Goal: Obtain resource: Download file/media

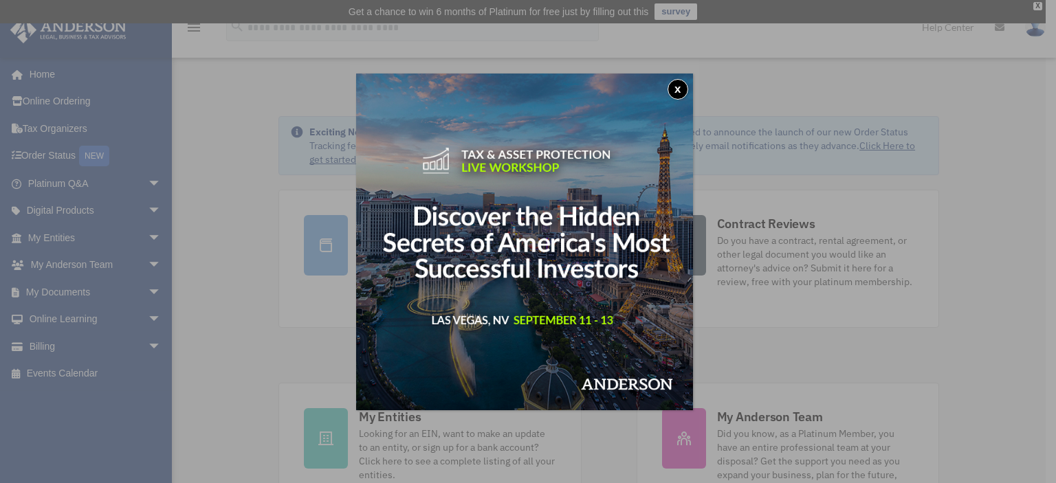
click at [685, 91] on button "x" at bounding box center [678, 89] width 21 height 21
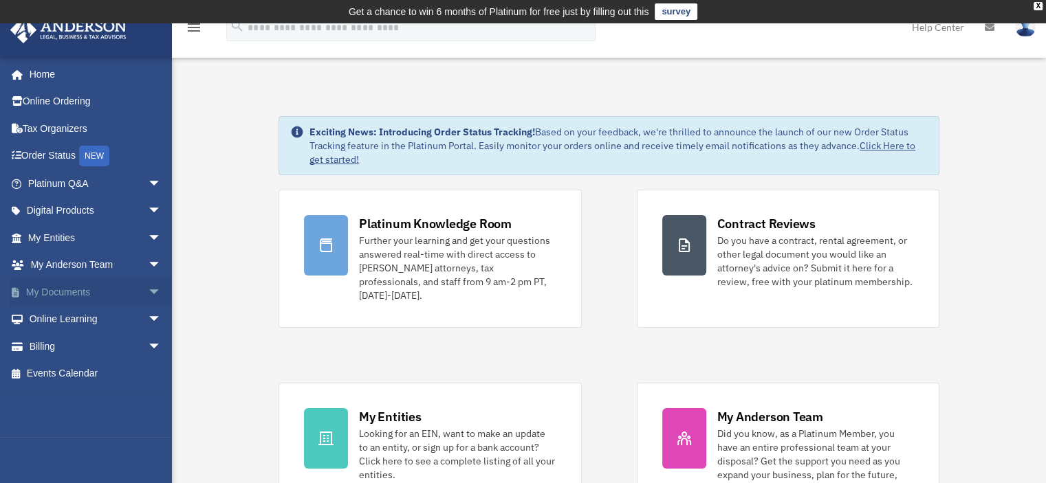
click at [51, 288] on link "My Documents arrow_drop_down" at bounding box center [96, 292] width 173 height 28
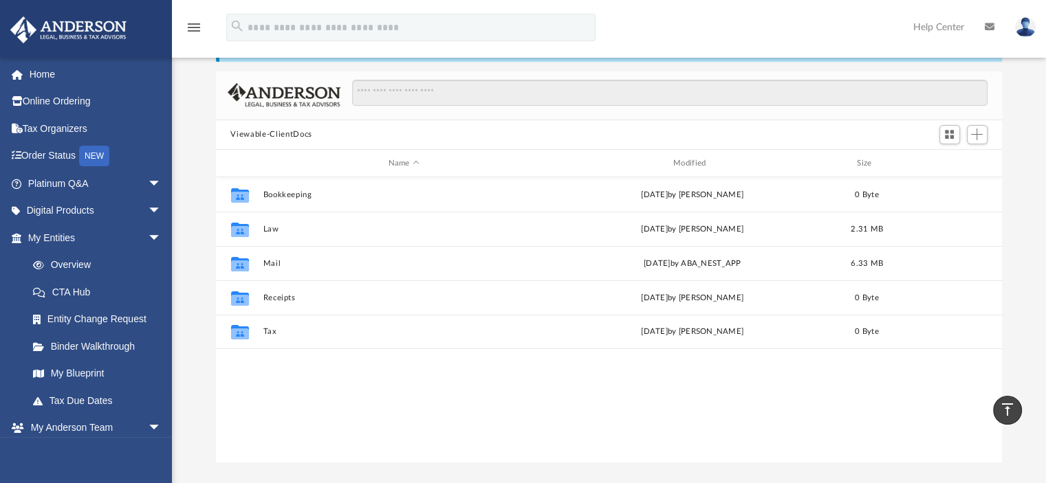
scroll to position [69, 0]
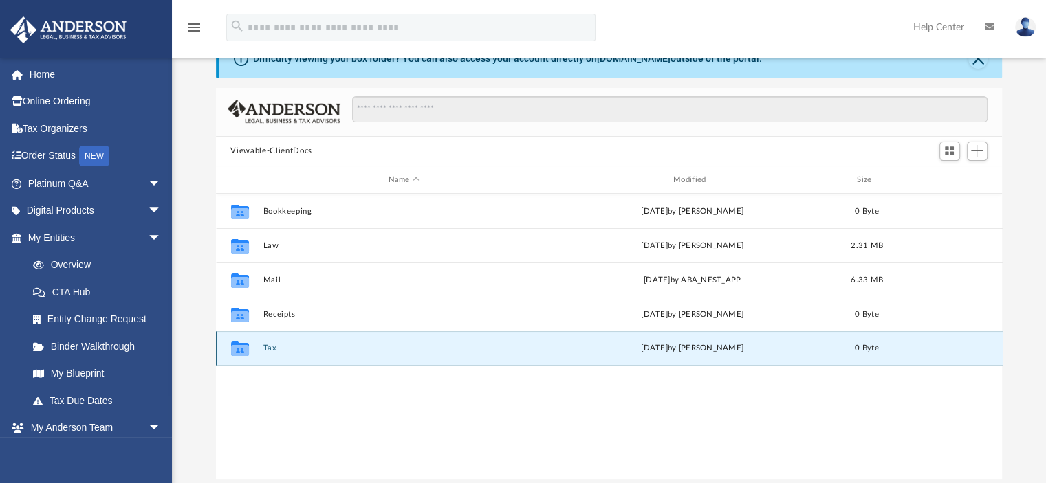
click at [264, 351] on button "Tax" at bounding box center [404, 348] width 282 height 9
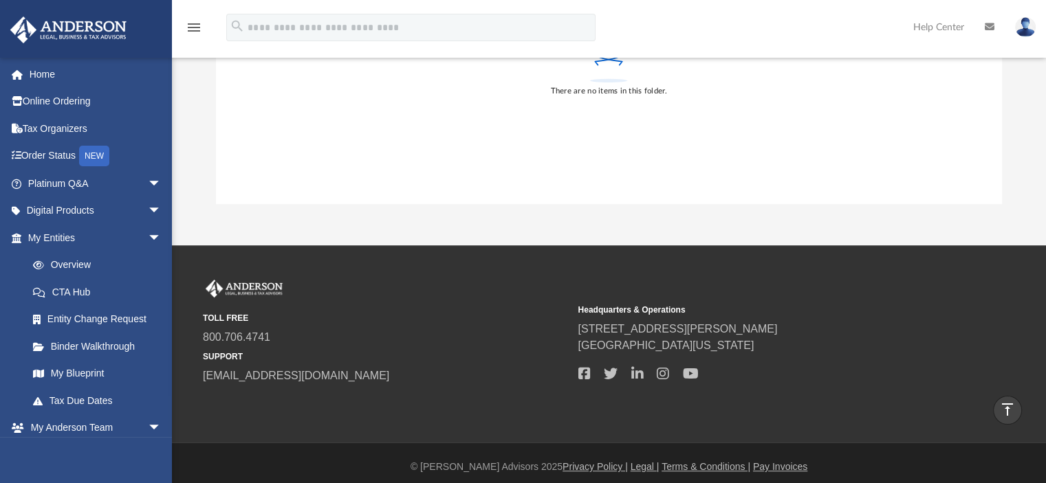
scroll to position [352, 0]
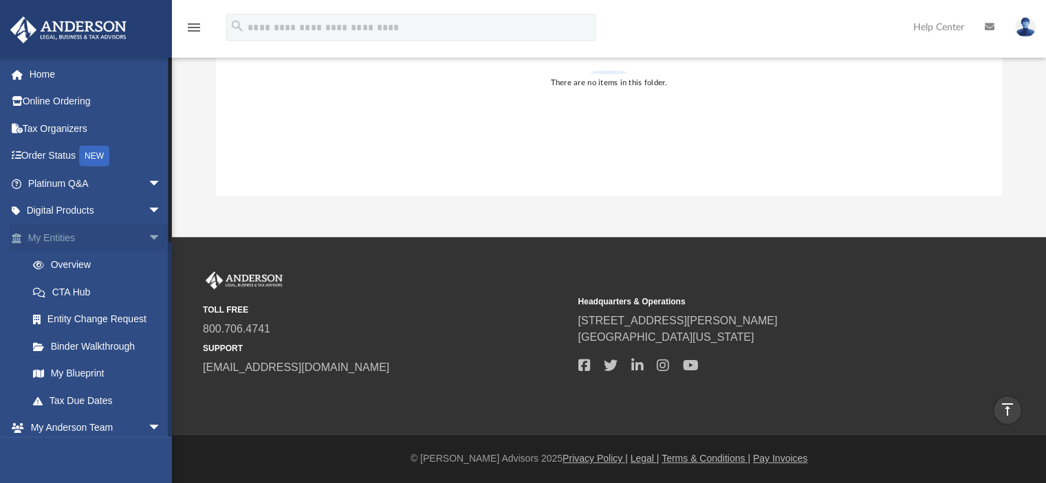
click at [41, 237] on link "My Entities arrow_drop_down" at bounding box center [96, 238] width 173 height 28
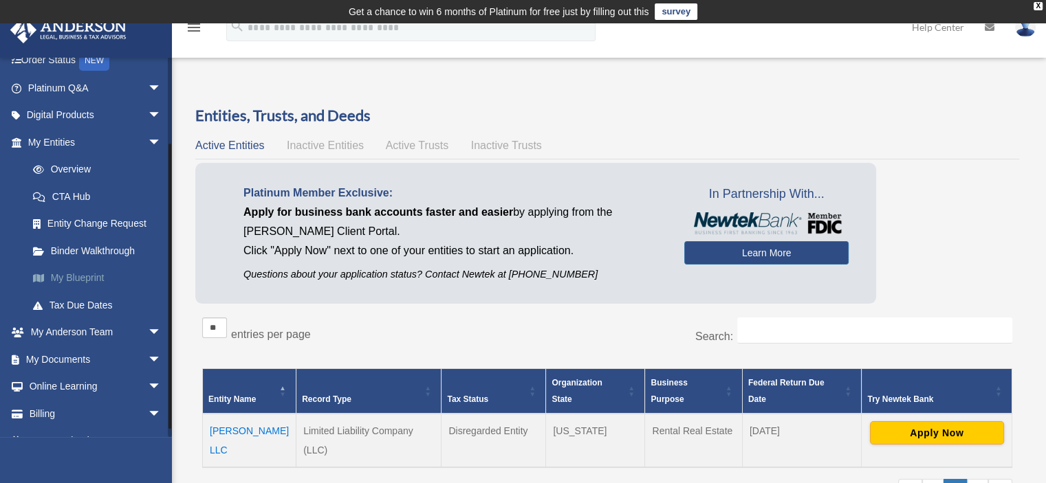
scroll to position [116, 0]
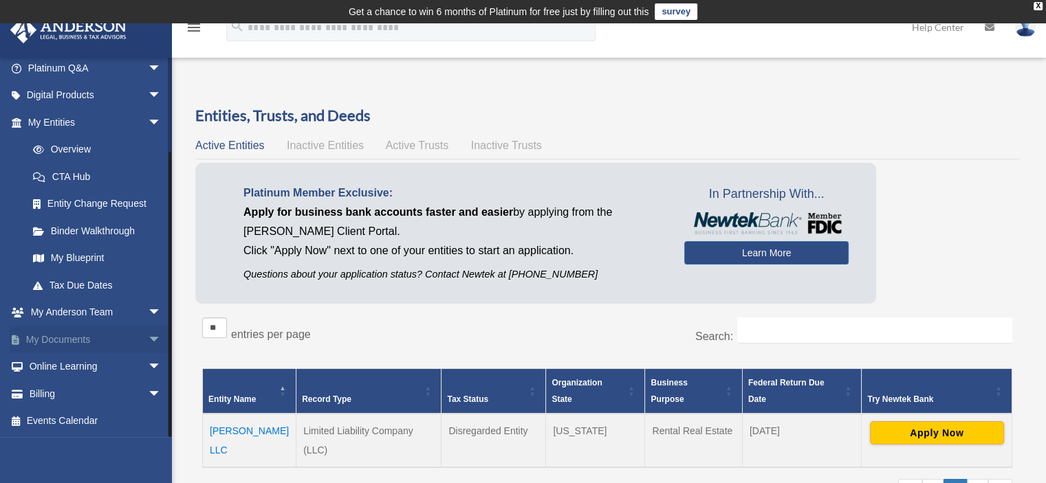
click at [67, 336] on link "My Documents arrow_drop_down" at bounding box center [96, 340] width 173 height 28
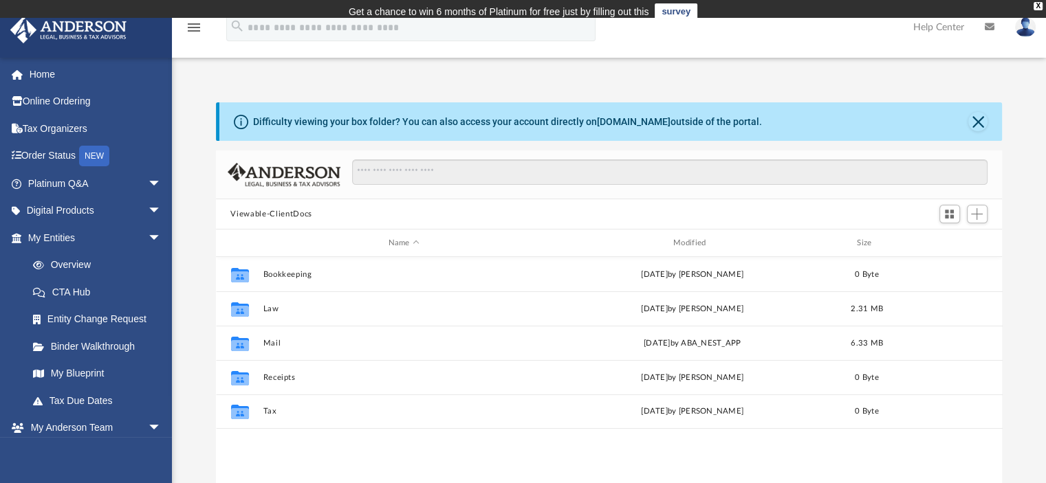
scroll to position [302, 776]
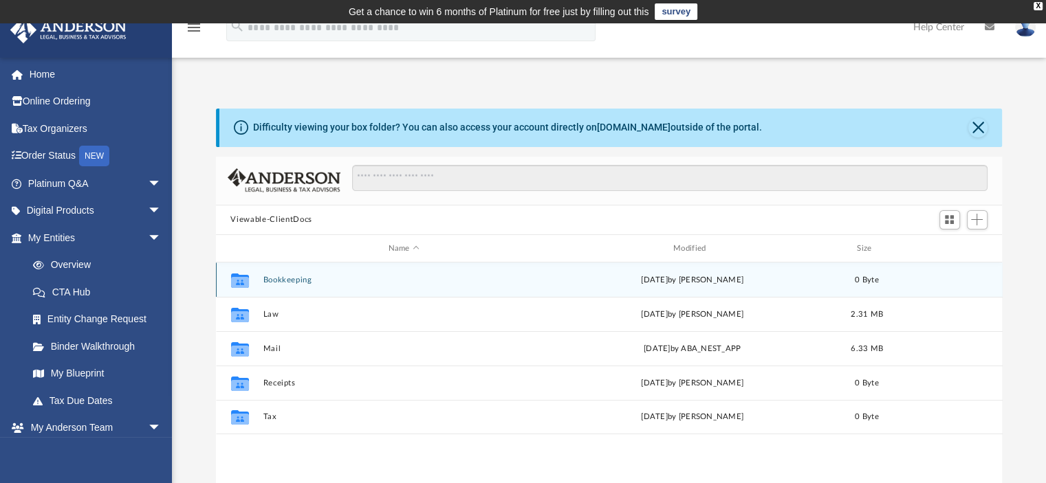
click at [251, 280] on div "Collaborated Folder" at bounding box center [239, 281] width 34 height 22
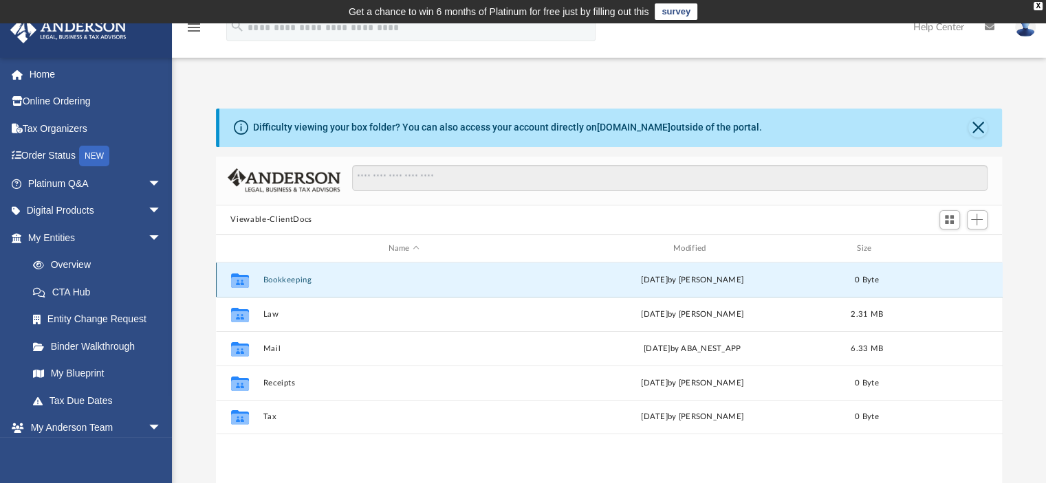
click at [246, 283] on icon "grid" at bounding box center [239, 282] width 18 height 11
click at [238, 284] on icon "grid" at bounding box center [239, 281] width 18 height 14
click at [239, 284] on icon "grid" at bounding box center [239, 281] width 18 height 14
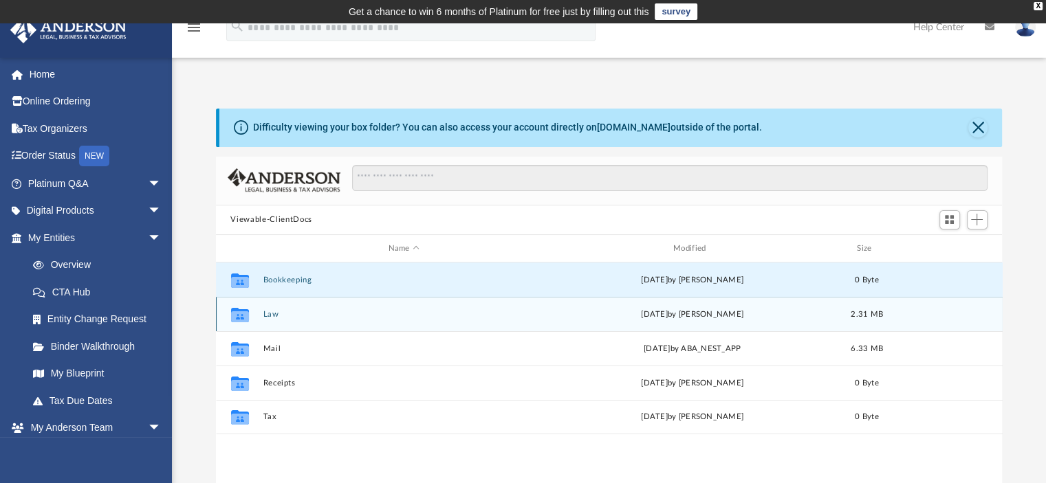
click at [244, 316] on icon "grid" at bounding box center [239, 316] width 18 height 11
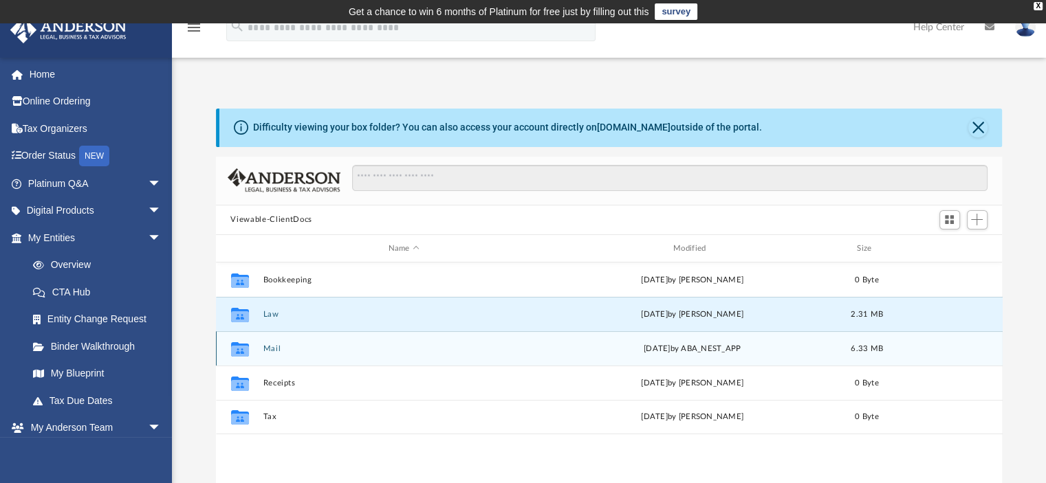
click at [239, 348] on icon "grid" at bounding box center [239, 351] width 18 height 11
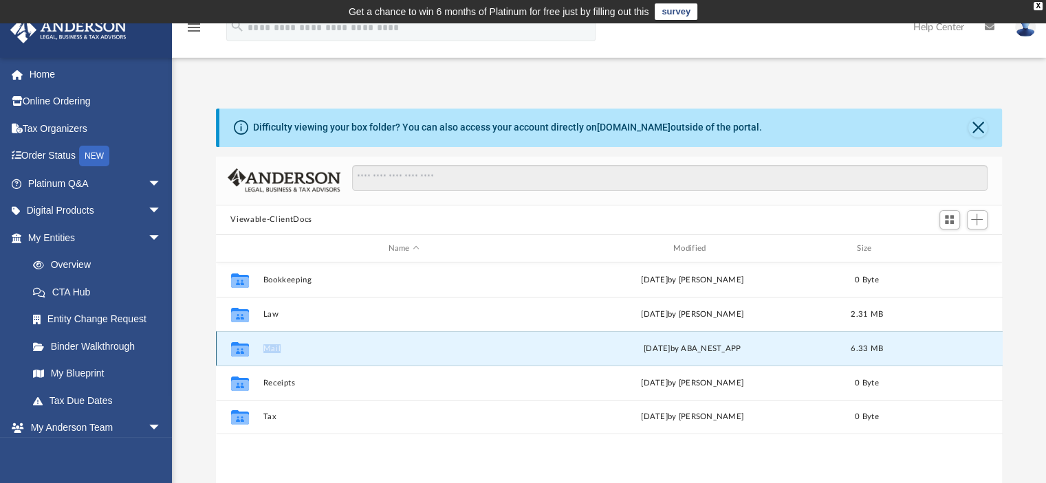
click at [239, 348] on icon "grid" at bounding box center [239, 351] width 18 height 11
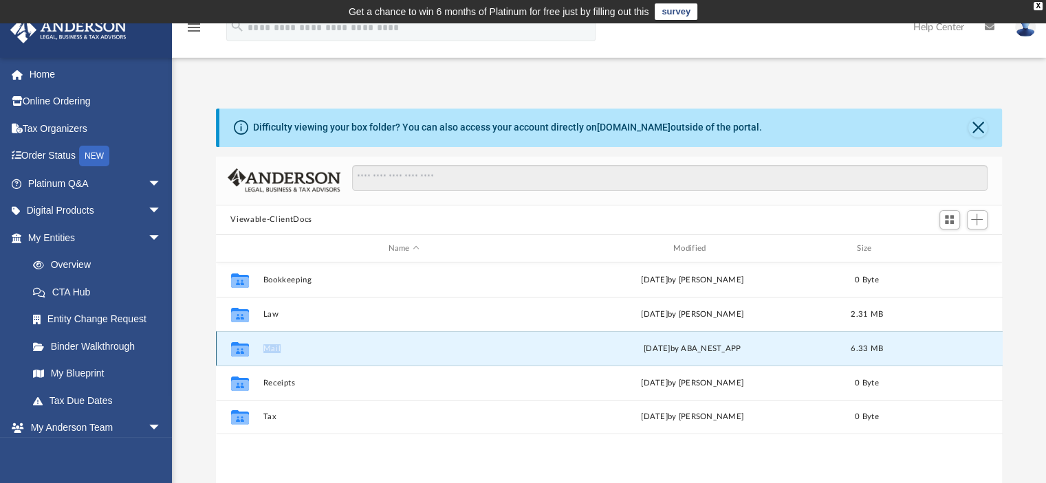
click at [373, 353] on button "Mail" at bounding box center [404, 348] width 282 height 9
click at [378, 350] on button "Mail" at bounding box center [404, 348] width 282 height 9
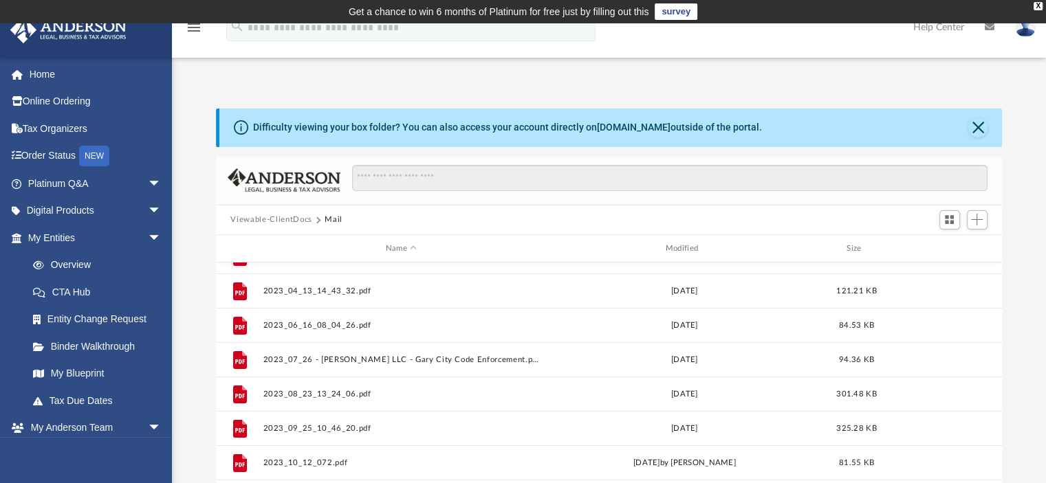
scroll to position [0, 0]
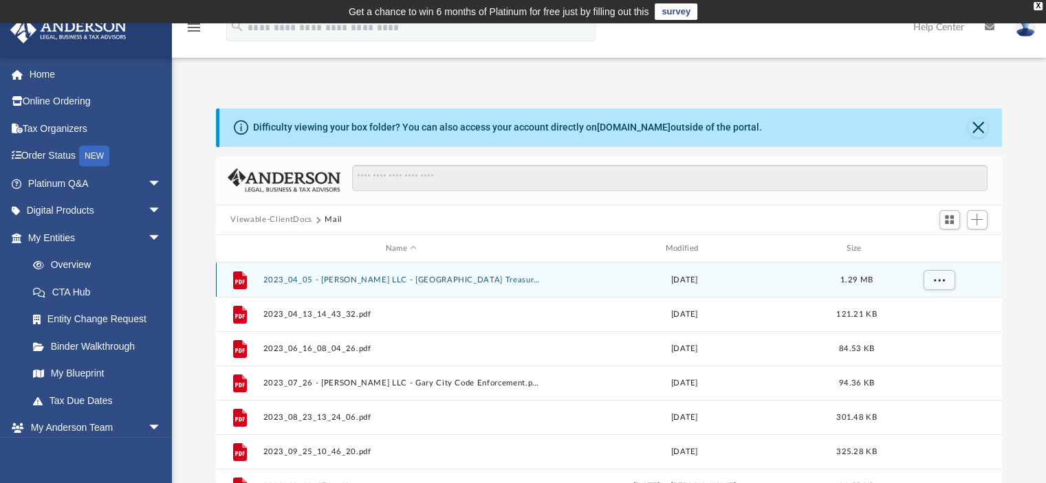
click at [241, 278] on icon "grid" at bounding box center [239, 281] width 14 height 18
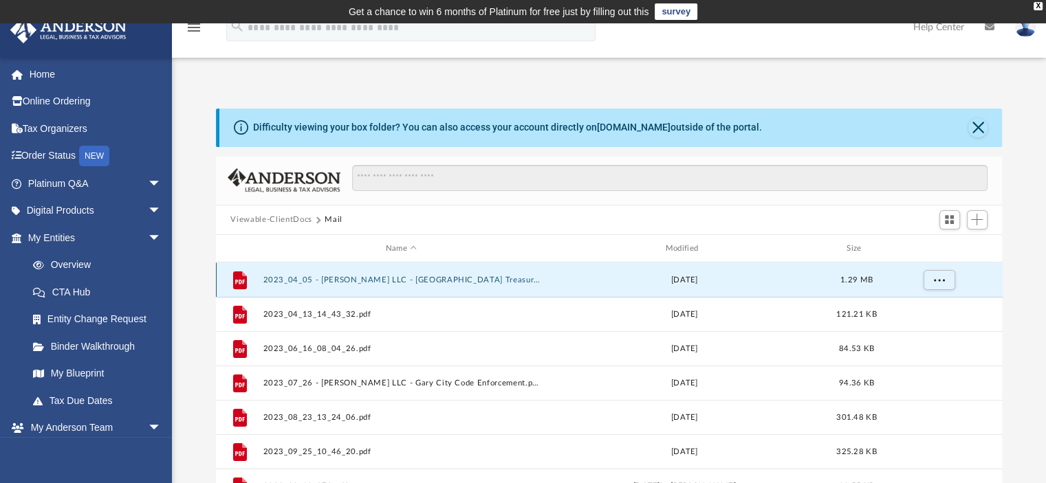
click at [241, 278] on icon "grid" at bounding box center [239, 281] width 14 height 18
click at [941, 280] on span "More options" at bounding box center [938, 280] width 11 height 8
click at [243, 283] on icon "grid" at bounding box center [239, 282] width 10 height 4
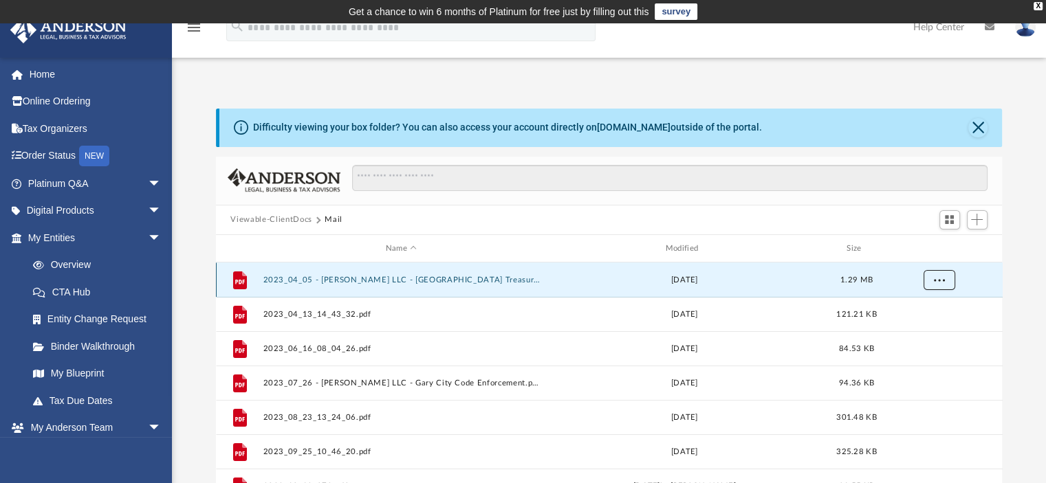
click at [939, 282] on span "More options" at bounding box center [938, 280] width 11 height 8
click at [930, 332] on li "Download" at bounding box center [926, 329] width 40 height 14
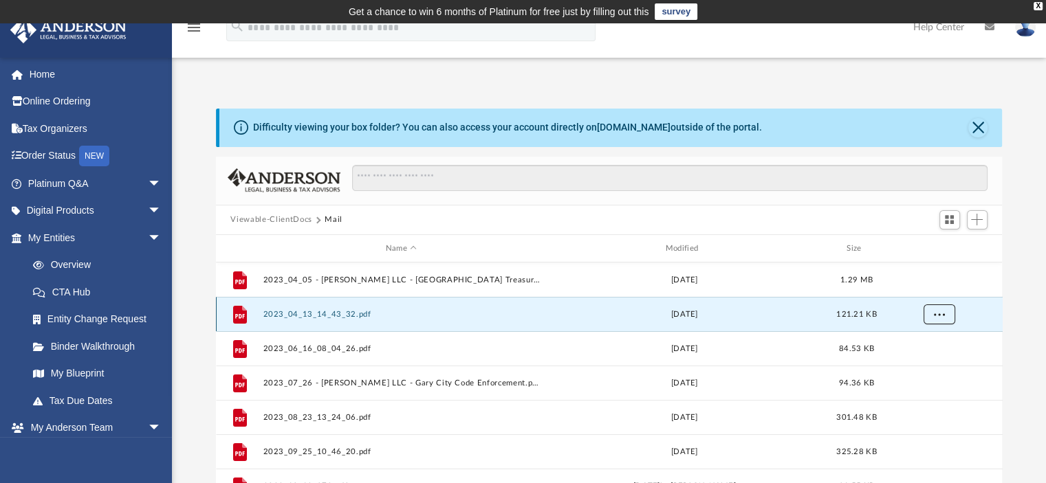
click at [943, 315] on button "More options" at bounding box center [939, 315] width 32 height 21
click at [941, 368] on li "Download" at bounding box center [926, 364] width 40 height 14
click at [937, 313] on span "More options" at bounding box center [938, 315] width 11 height 8
click at [932, 369] on li "Download" at bounding box center [926, 364] width 40 height 14
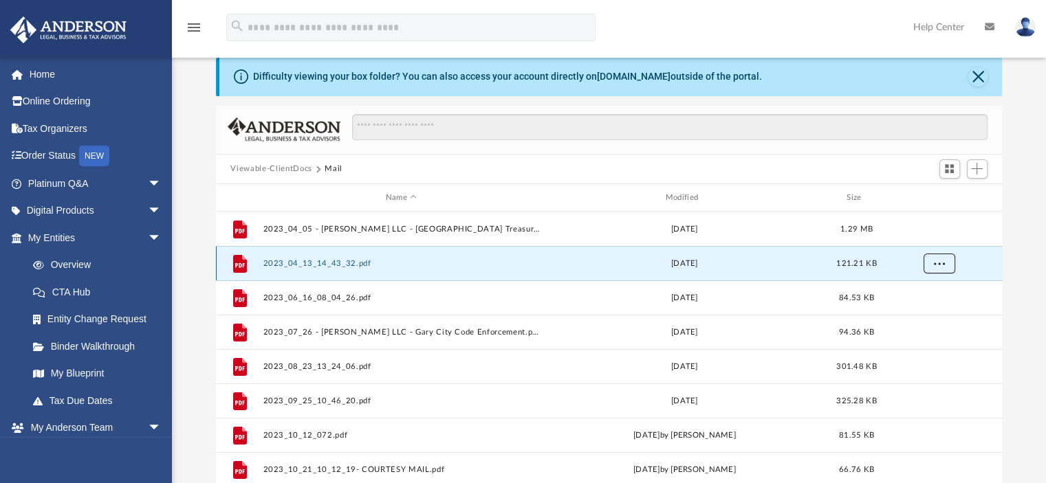
scroll to position [206, 0]
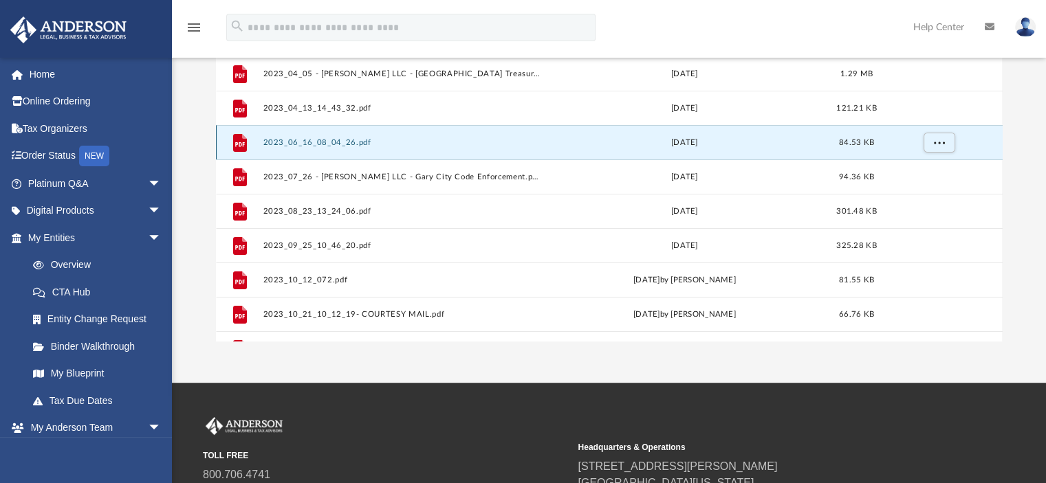
click at [303, 142] on button "2023_06_16_08_04_26.pdf" at bounding box center [401, 142] width 277 height 9
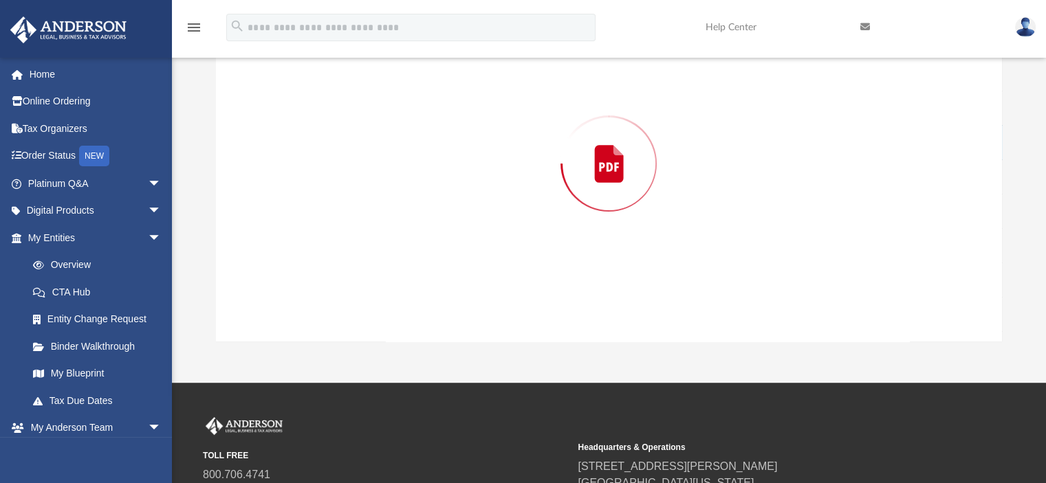
scroll to position [157, 0]
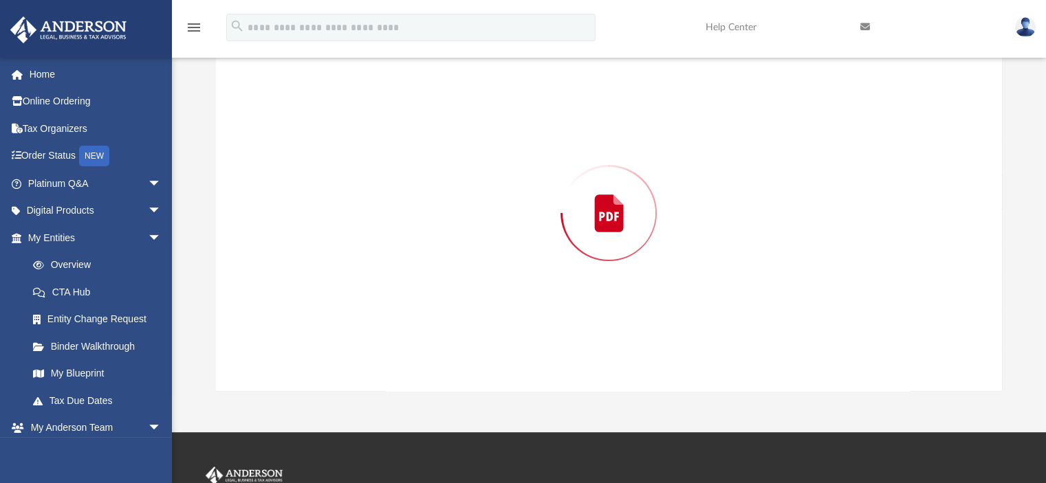
click at [303, 142] on div "Preview" at bounding box center [609, 213] width 787 height 355
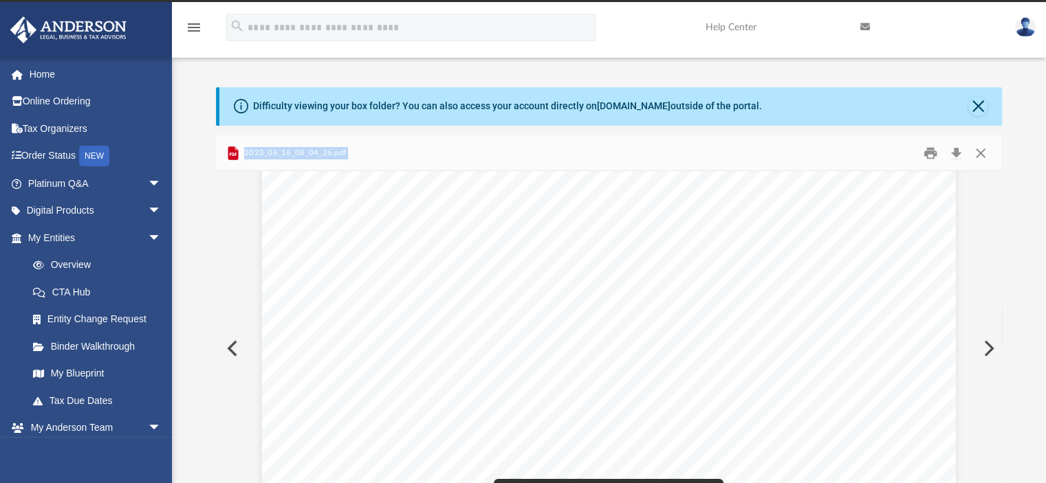
scroll to position [0, 0]
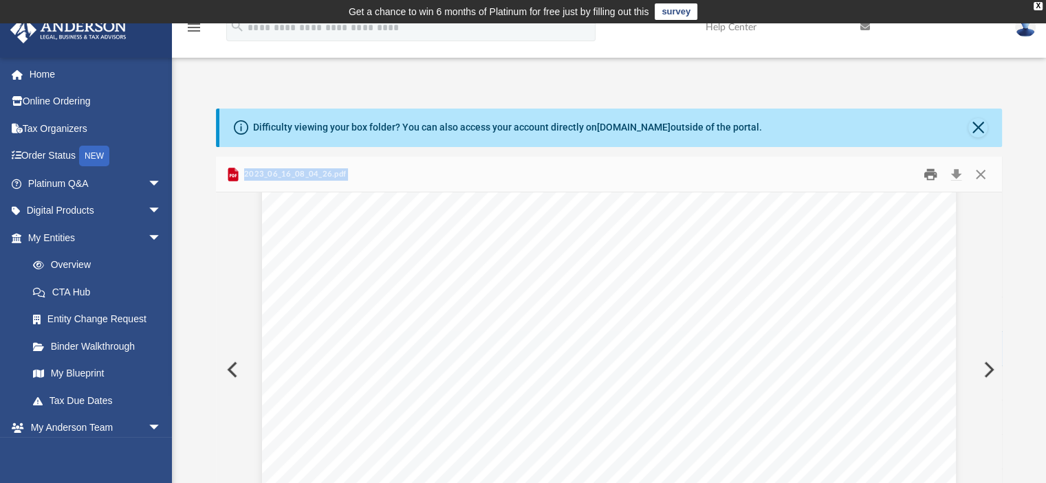
click at [930, 173] on button "Print" at bounding box center [930, 174] width 28 height 21
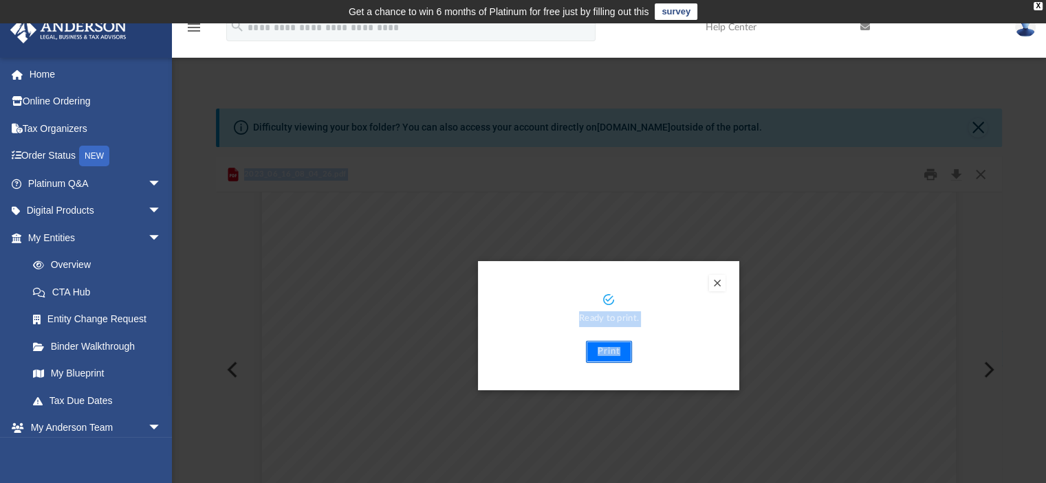
click at [612, 355] on button "Print" at bounding box center [609, 352] width 46 height 22
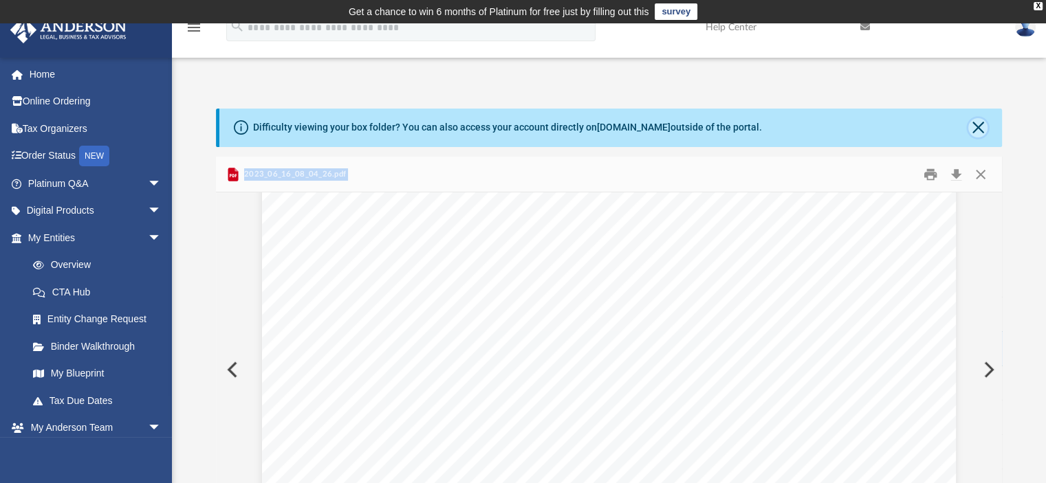
click at [974, 127] on button "Close" at bounding box center [977, 127] width 19 height 19
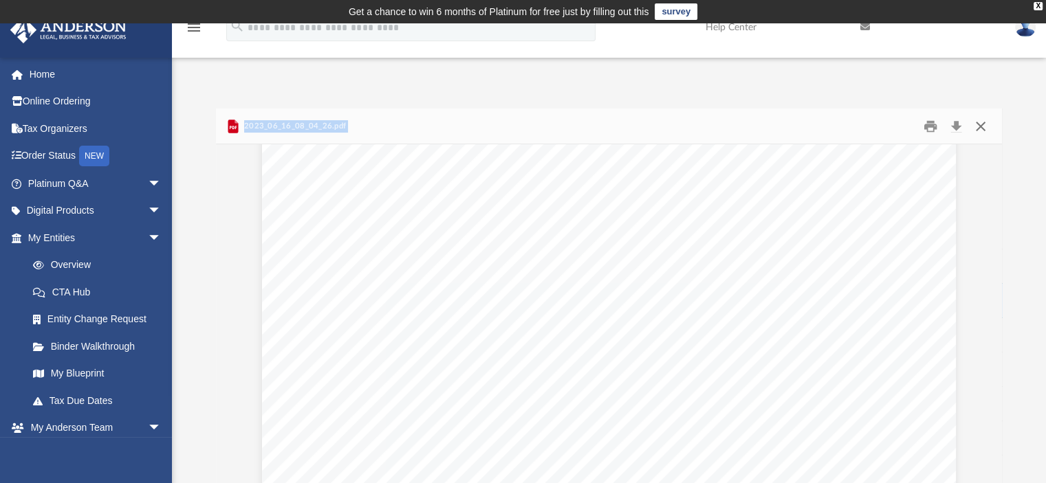
click at [982, 126] on button "Close" at bounding box center [980, 126] width 25 height 21
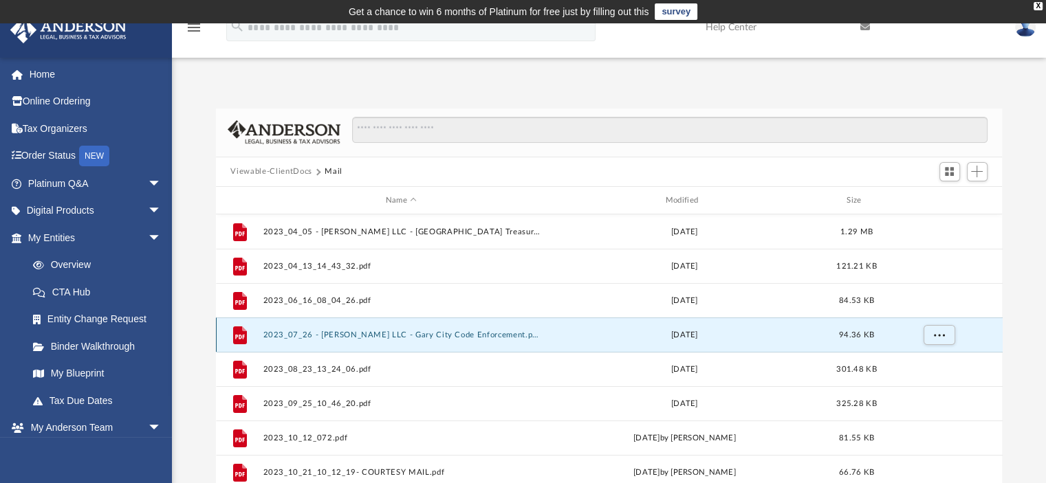
click at [341, 336] on button "2023_07_26 - [PERSON_NAME] LLC - Gary City Code Enforcement.pdf" at bounding box center [401, 335] width 277 height 9
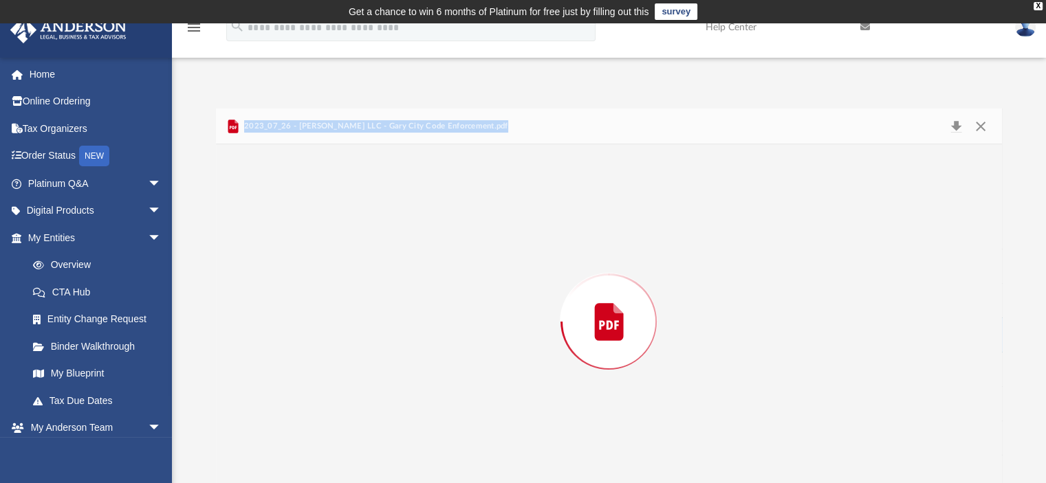
scroll to position [16, 0]
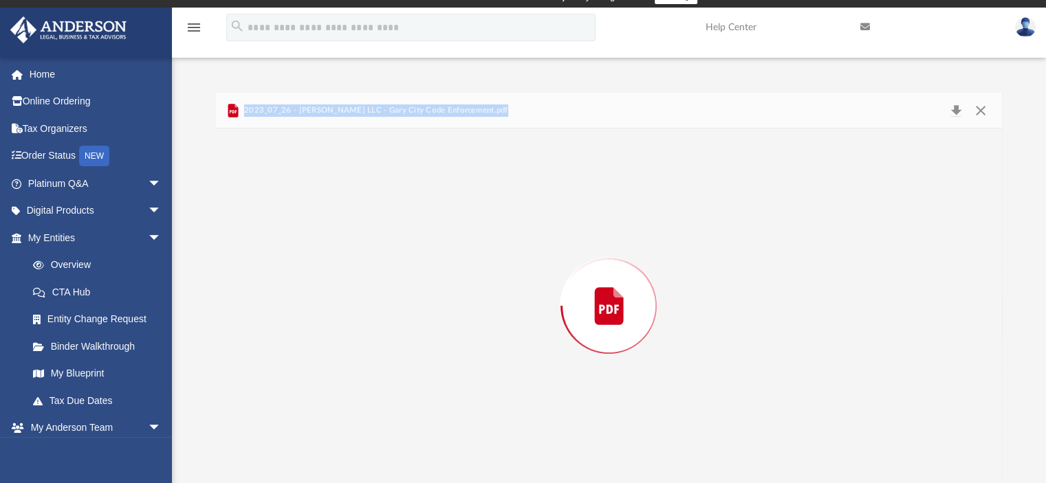
click at [341, 336] on div "Preview" at bounding box center [609, 306] width 787 height 355
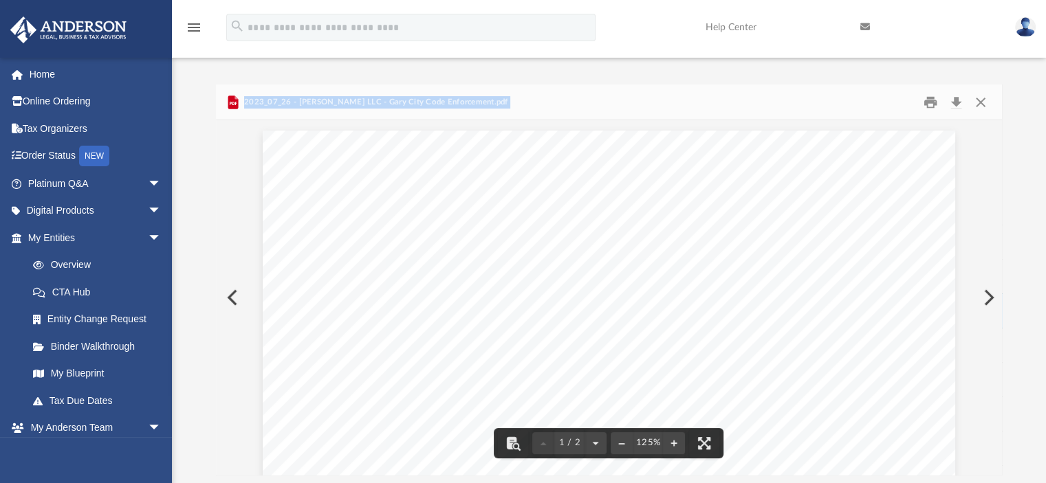
scroll to position [0, 0]
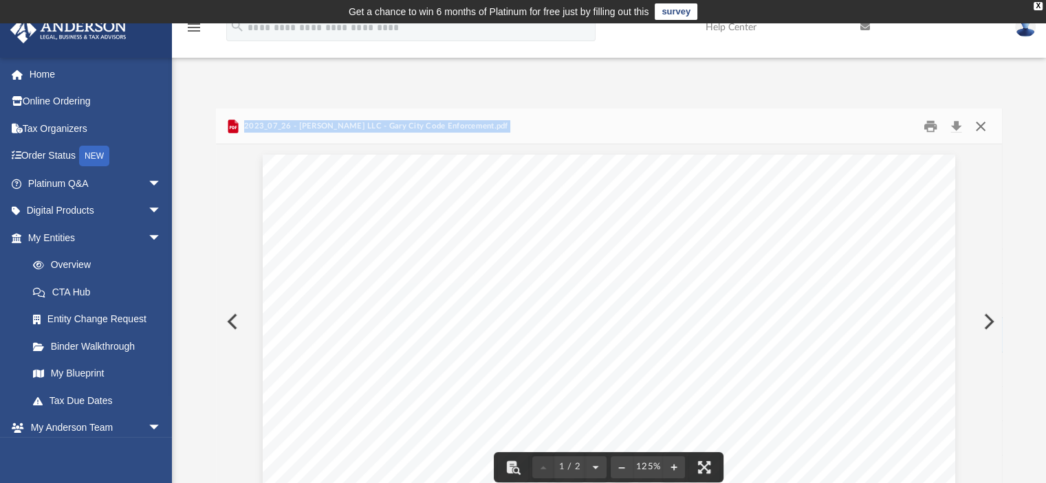
click at [977, 126] on button "Close" at bounding box center [980, 126] width 25 height 21
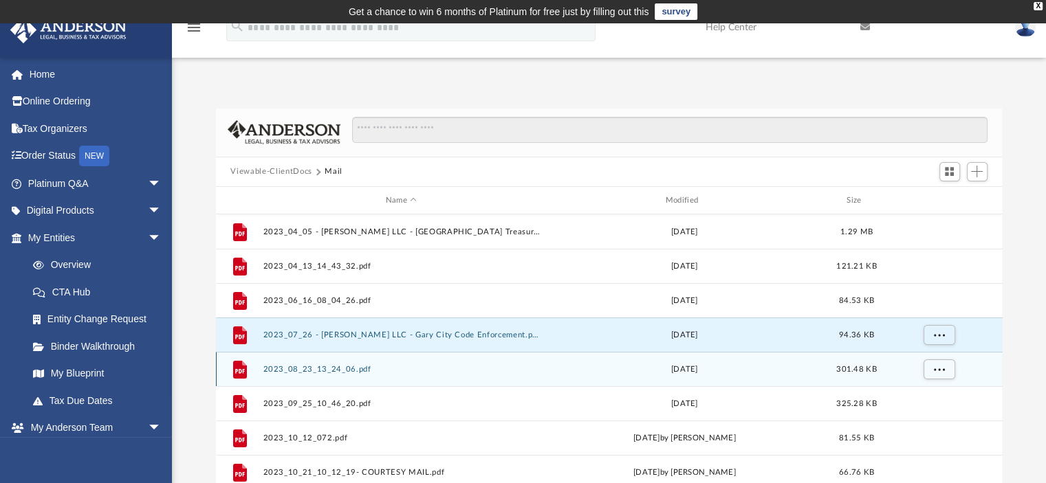
click at [348, 369] on button "2023_08_23_13_24_06.pdf" at bounding box center [401, 369] width 277 height 9
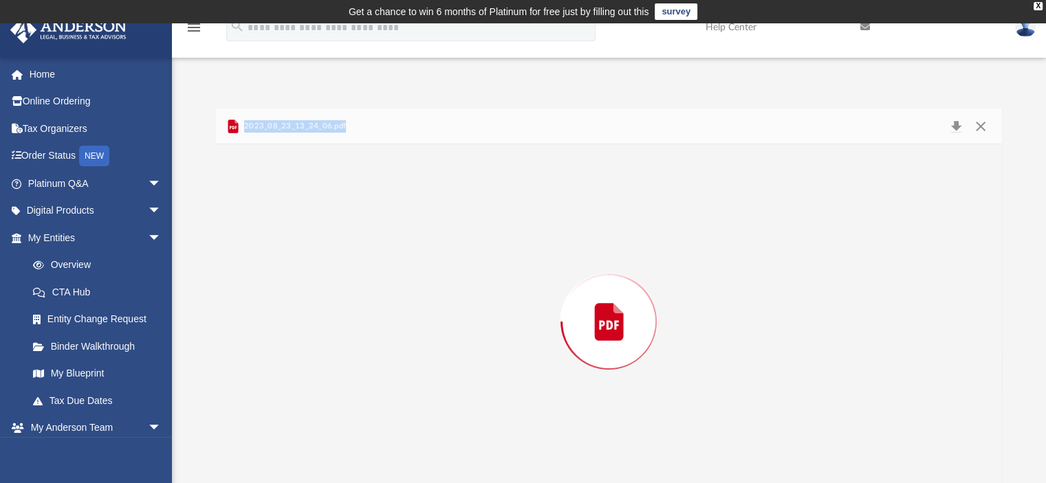
scroll to position [16, 0]
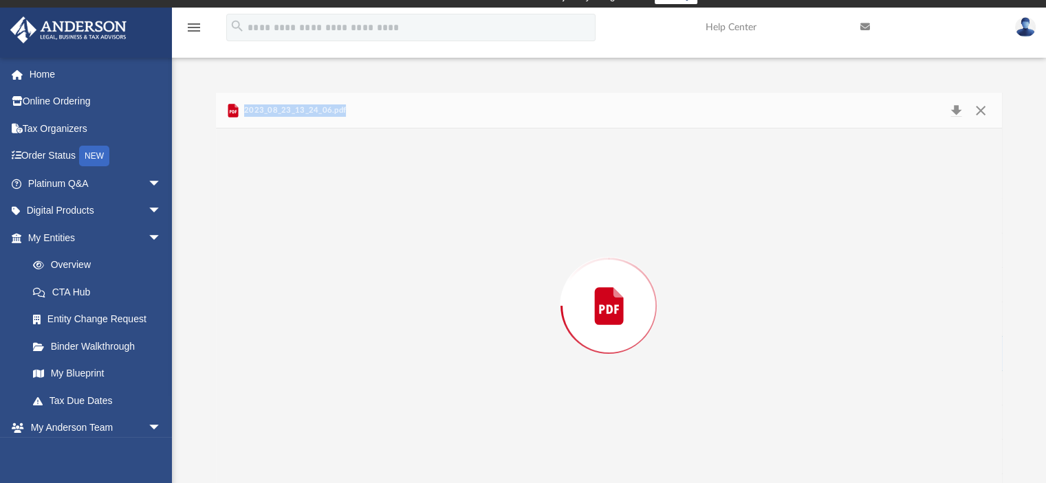
click at [348, 369] on div "Preview" at bounding box center [609, 306] width 787 height 355
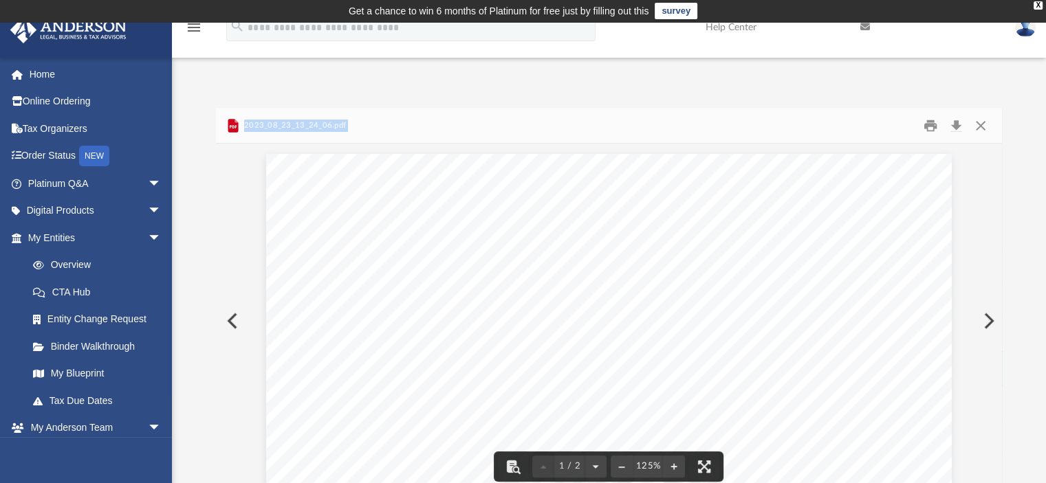
scroll to position [0, 0]
click at [931, 126] on button "Print" at bounding box center [930, 126] width 28 height 21
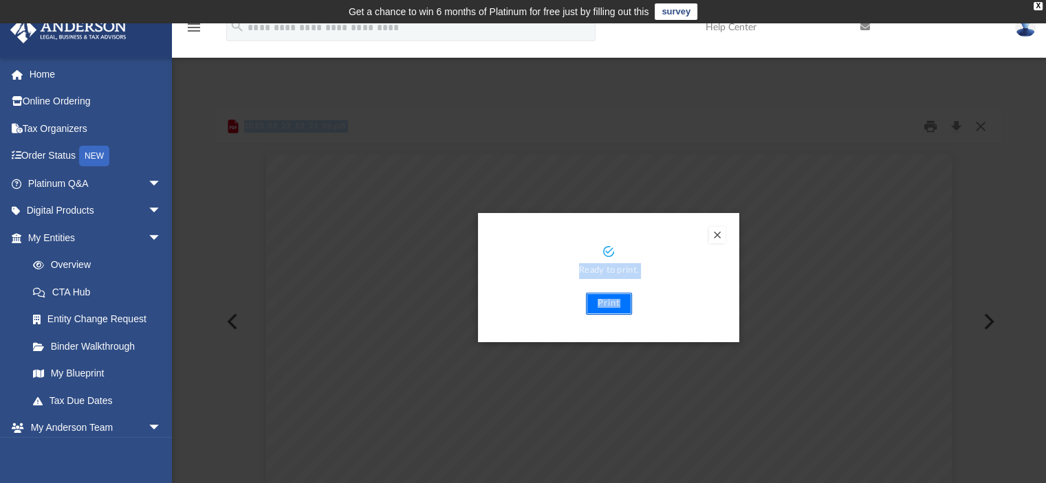
click at [606, 305] on button "Print" at bounding box center [609, 304] width 46 height 22
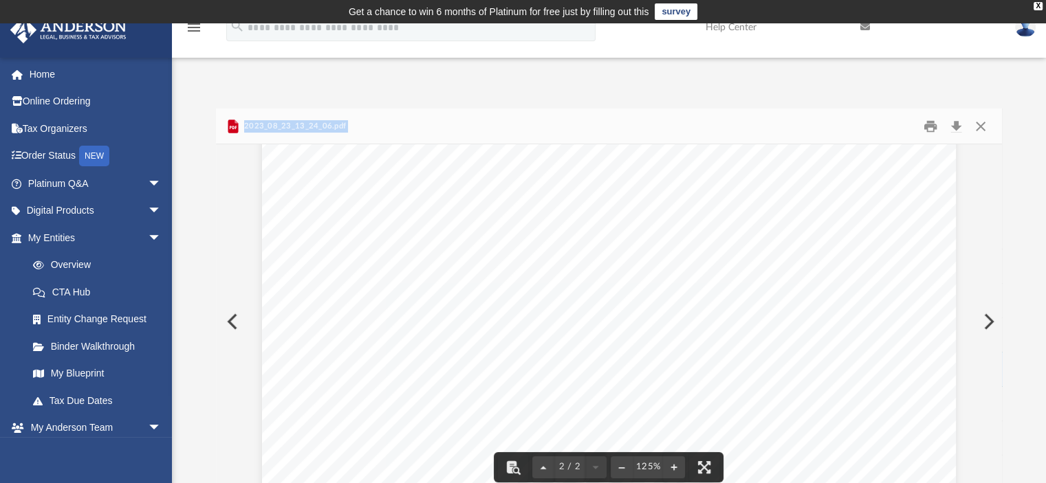
scroll to position [1306, 0]
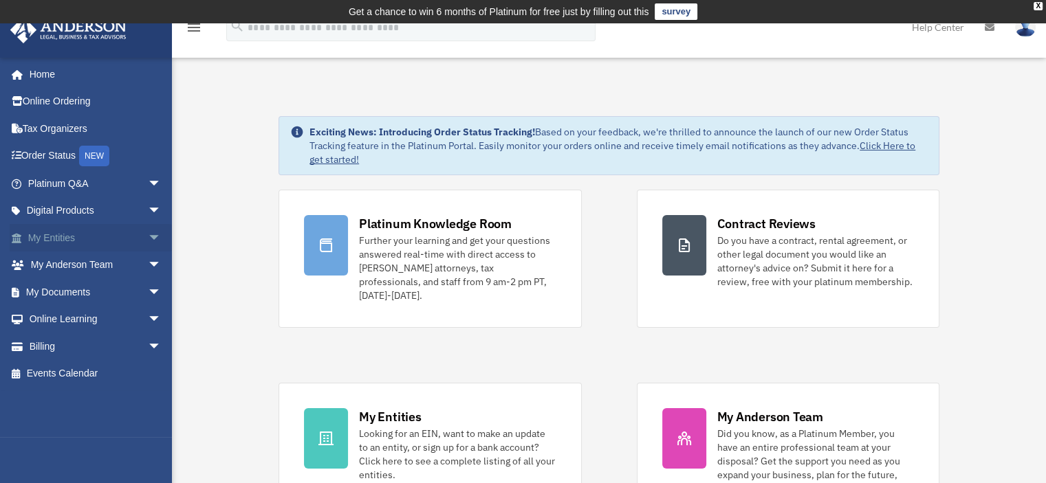
click at [50, 239] on link "My Entities arrow_drop_down" at bounding box center [96, 238] width 173 height 28
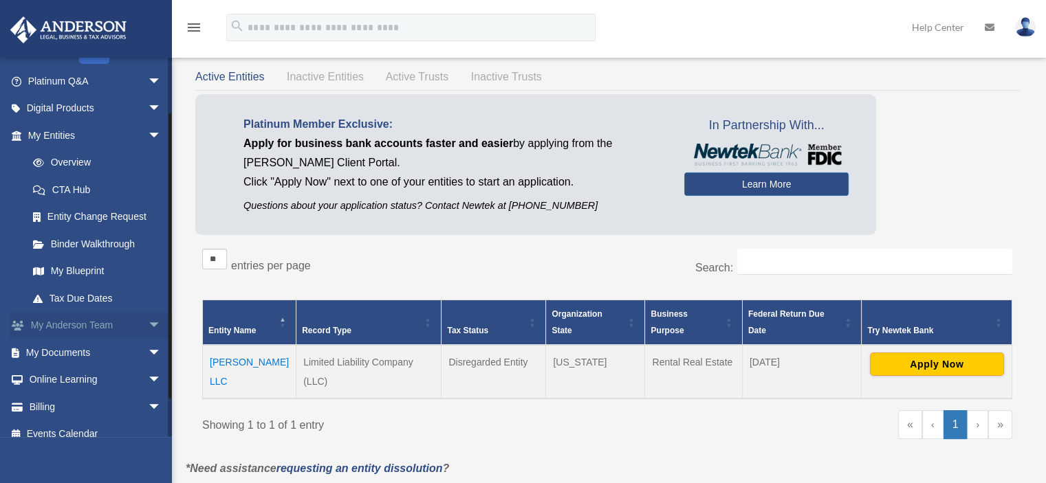
scroll to position [116, 0]
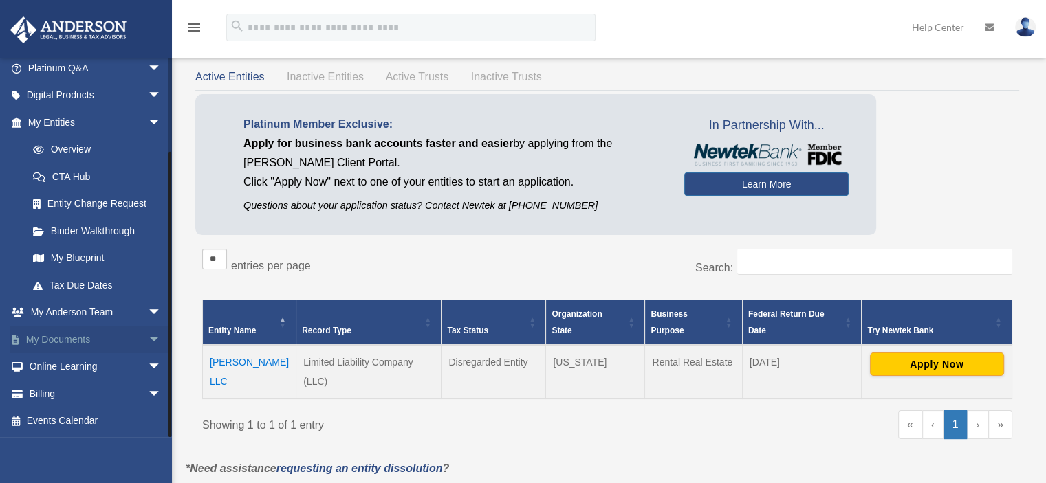
click at [58, 340] on link "My Documents arrow_drop_down" at bounding box center [96, 340] width 173 height 28
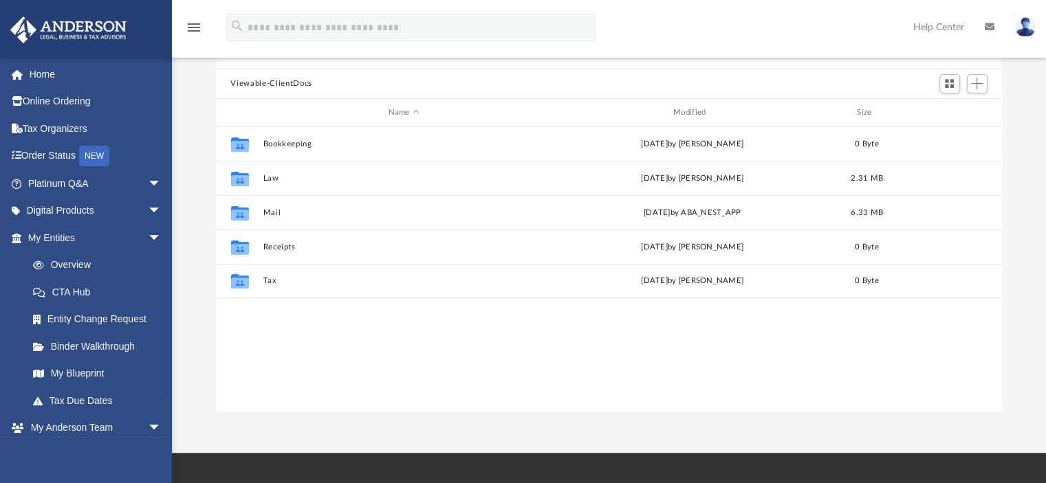
scroll to position [138, 0]
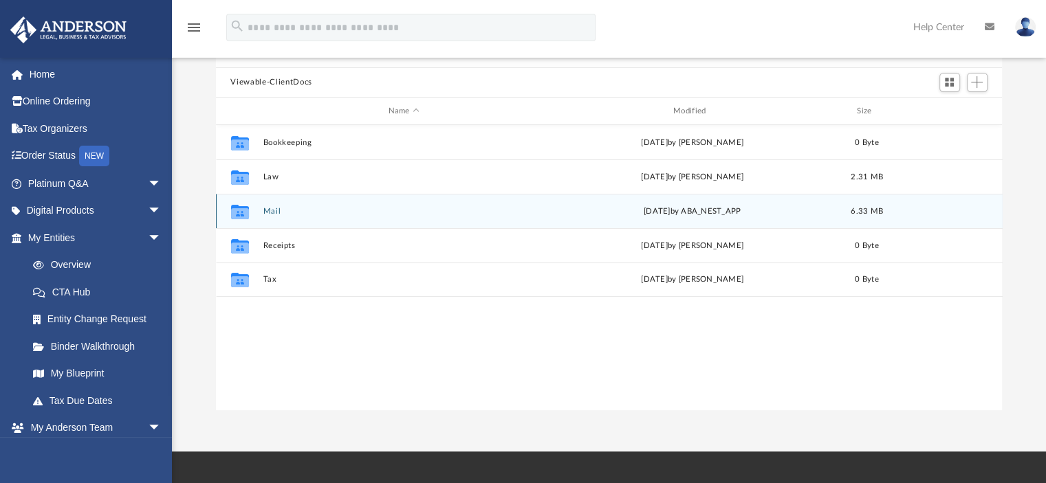
click at [311, 217] on div "Collaborated Folder Mail [DATE] by ABA_NEST_APP 6.33 MB" at bounding box center [609, 211] width 787 height 34
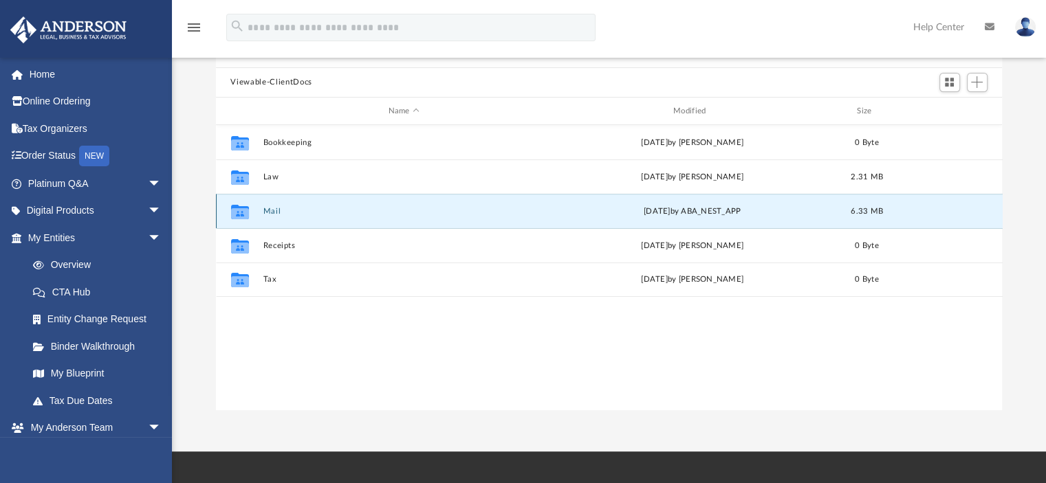
click at [237, 210] on g "grid" at bounding box center [239, 212] width 18 height 14
click at [241, 211] on icon "grid" at bounding box center [239, 212] width 18 height 14
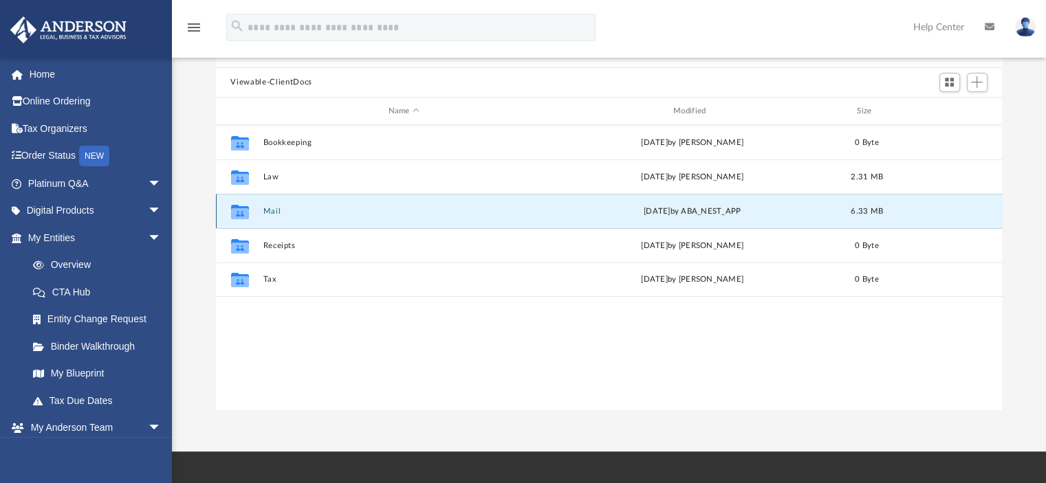
click at [239, 211] on icon "grid" at bounding box center [239, 213] width 18 height 11
click at [272, 211] on button "Mail" at bounding box center [404, 211] width 282 height 9
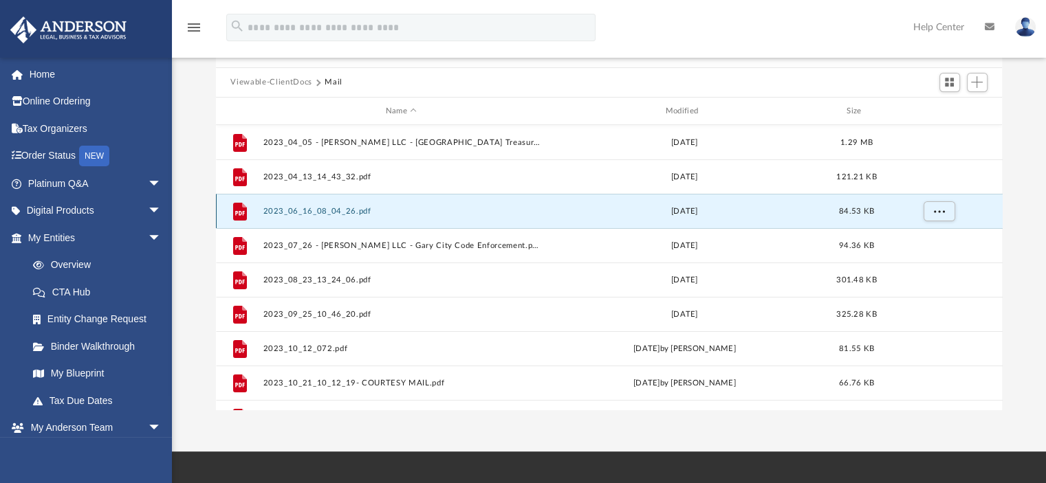
click at [311, 211] on button "2023_06_16_08_04_26.pdf" at bounding box center [401, 211] width 277 height 9
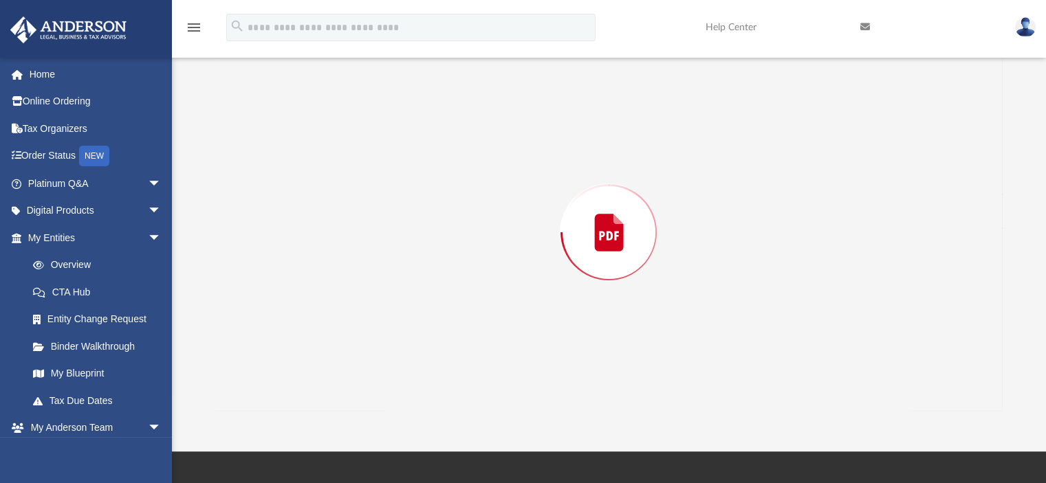
click at [311, 211] on div "Preview" at bounding box center [609, 232] width 787 height 355
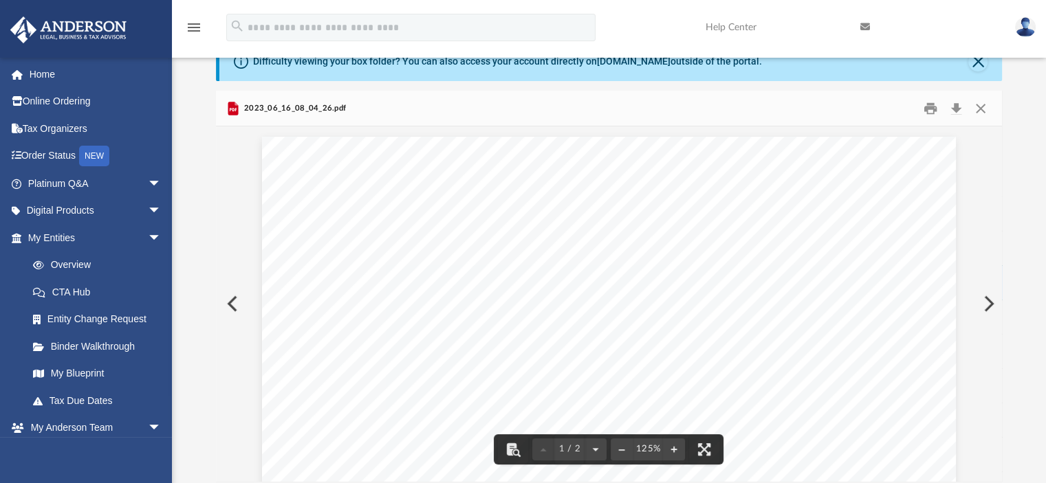
scroll to position [0, 0]
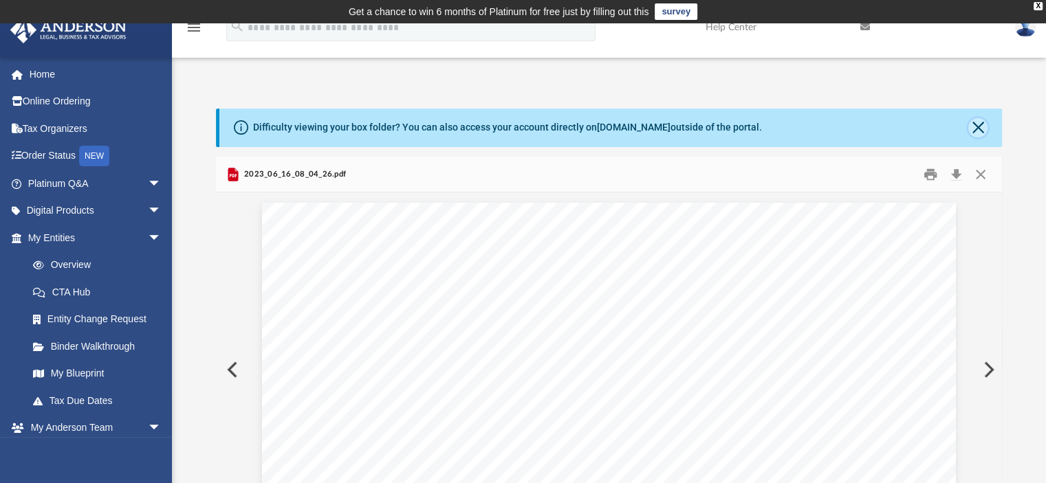
click at [974, 123] on button "Close" at bounding box center [977, 127] width 19 height 19
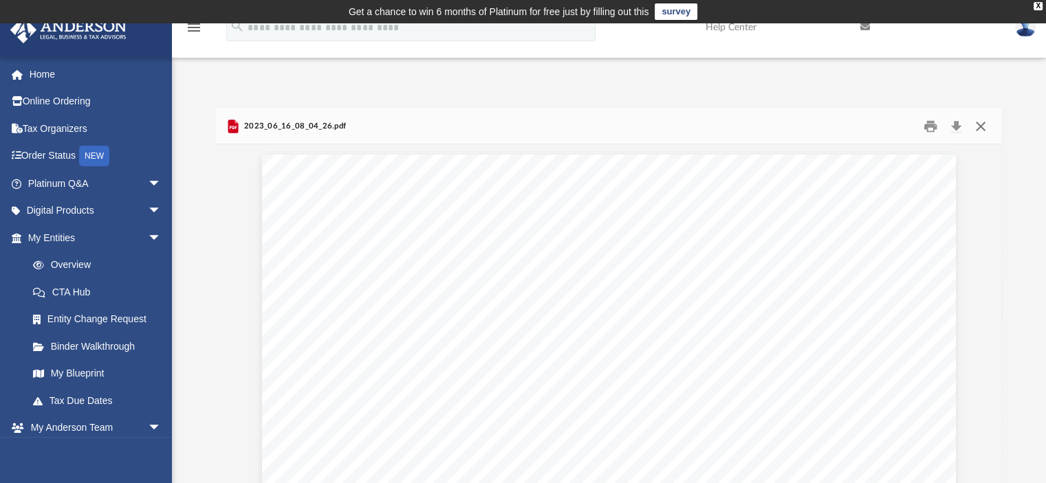
click at [980, 124] on button "Close" at bounding box center [980, 126] width 25 height 21
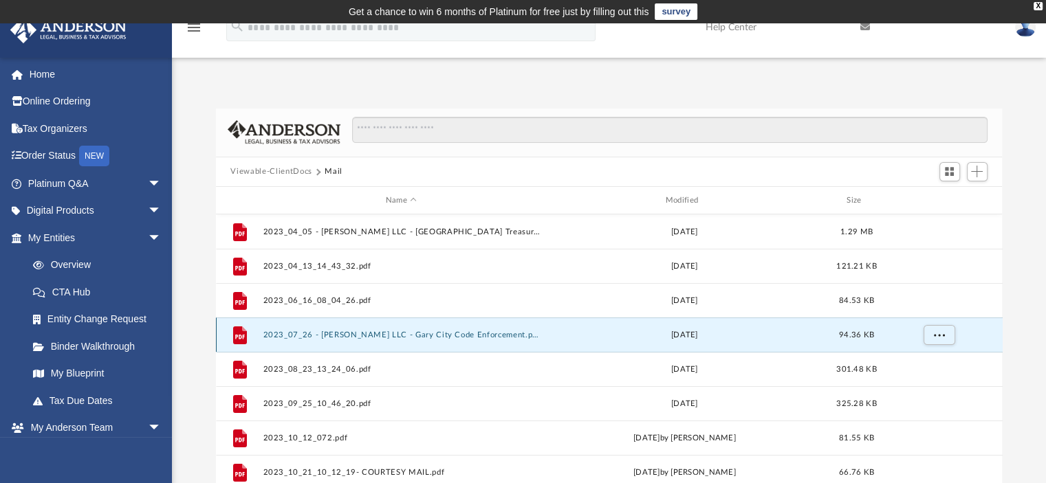
click at [305, 336] on button "2023_07_26 - [PERSON_NAME] LLC - Gary City Code Enforcement.pdf" at bounding box center [401, 335] width 277 height 9
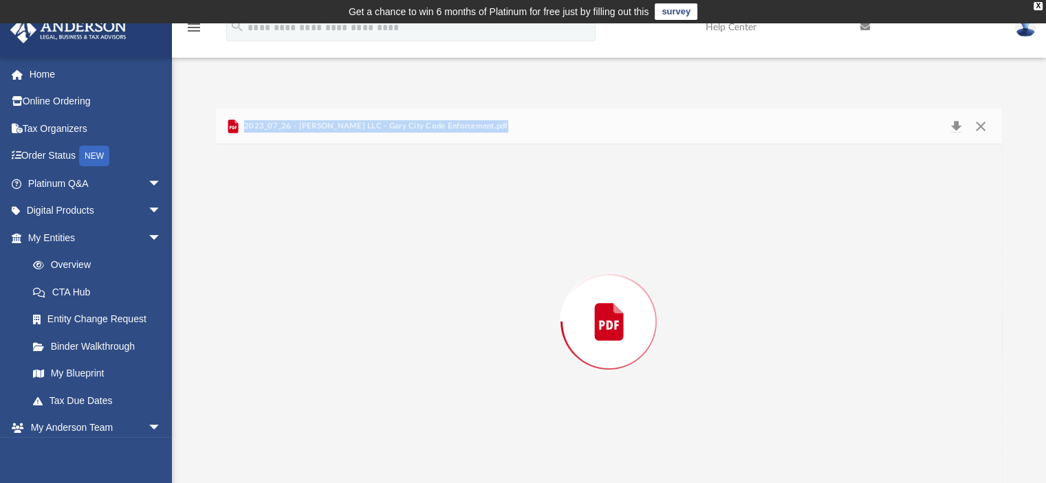
scroll to position [16, 0]
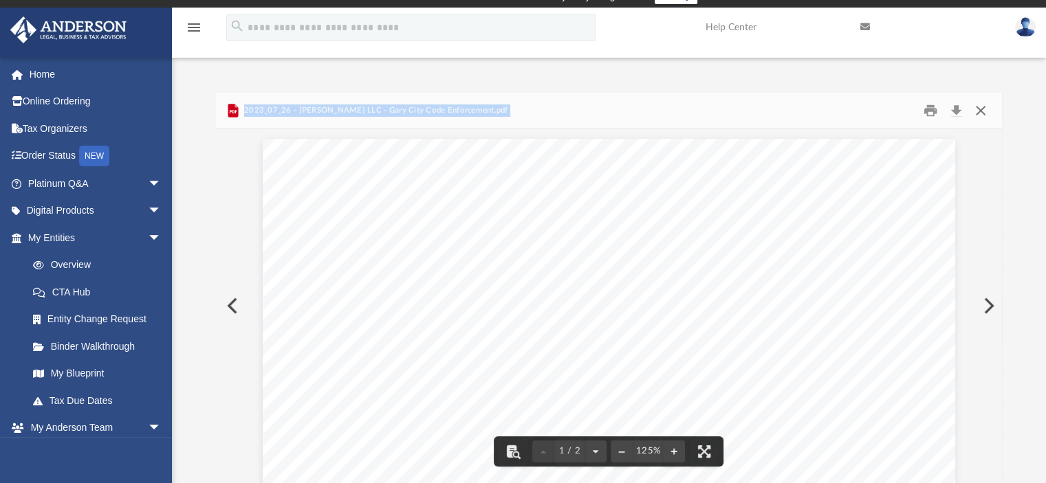
click at [980, 108] on button "Close" at bounding box center [980, 110] width 25 height 21
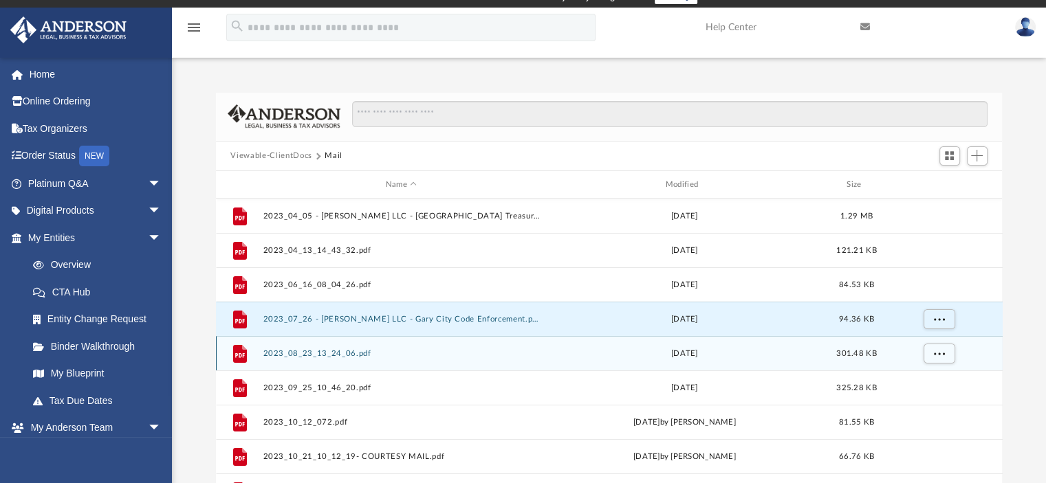
click at [251, 358] on div "File" at bounding box center [239, 354] width 34 height 22
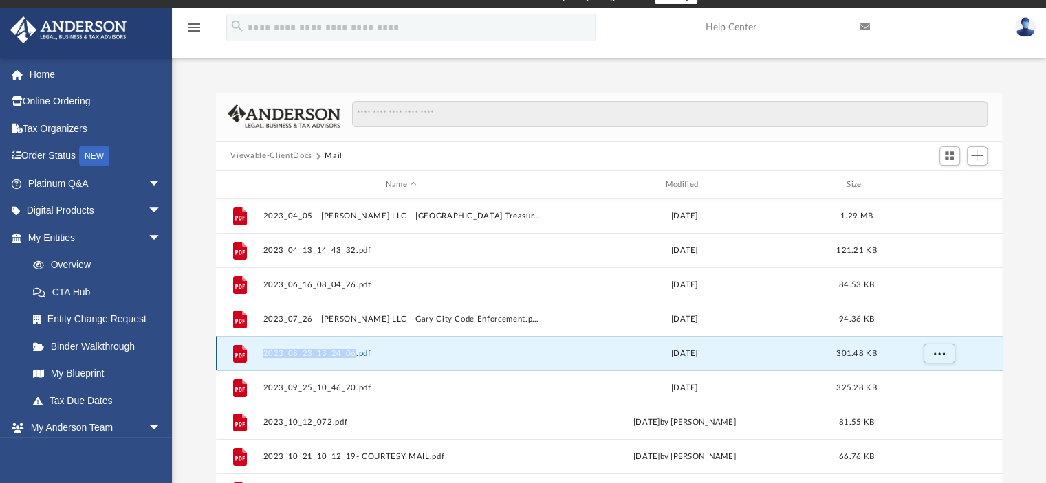
click at [251, 358] on div "File" at bounding box center [239, 354] width 34 height 22
click at [241, 352] on icon "grid" at bounding box center [239, 354] width 14 height 18
click at [245, 354] on icon "grid" at bounding box center [239, 354] width 14 height 18
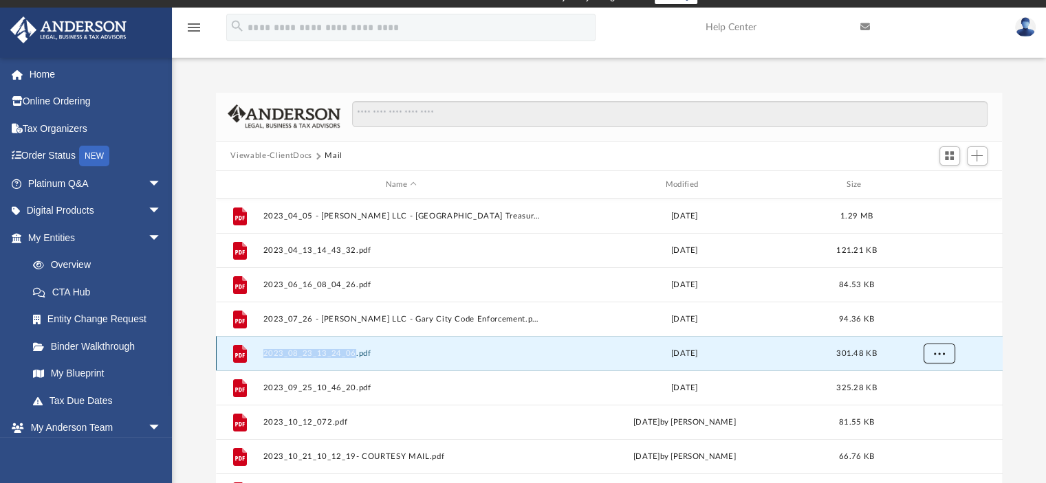
click at [933, 350] on span "More options" at bounding box center [938, 354] width 11 height 8
click at [922, 404] on li "Download" at bounding box center [926, 403] width 40 height 14
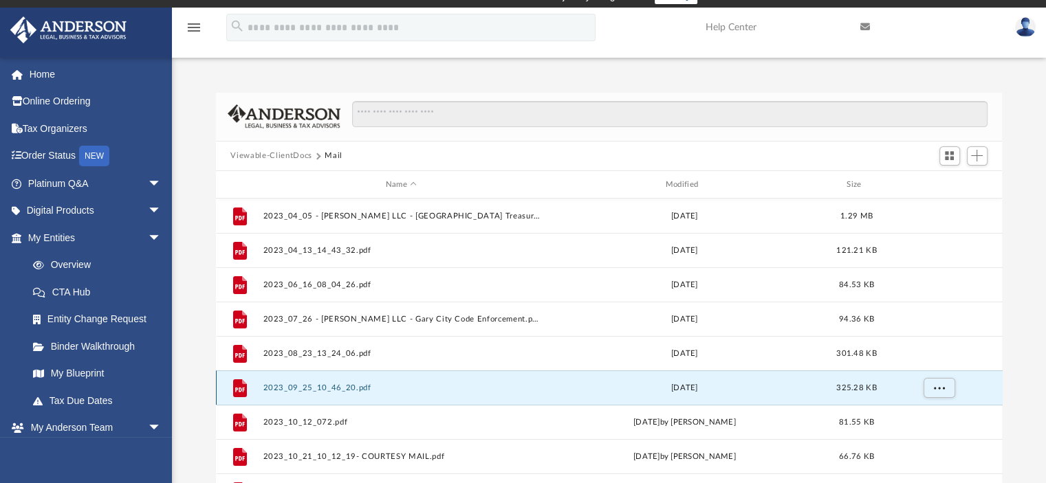
click at [360, 387] on button "2023_09_25_10_46_20.pdf" at bounding box center [401, 388] width 277 height 9
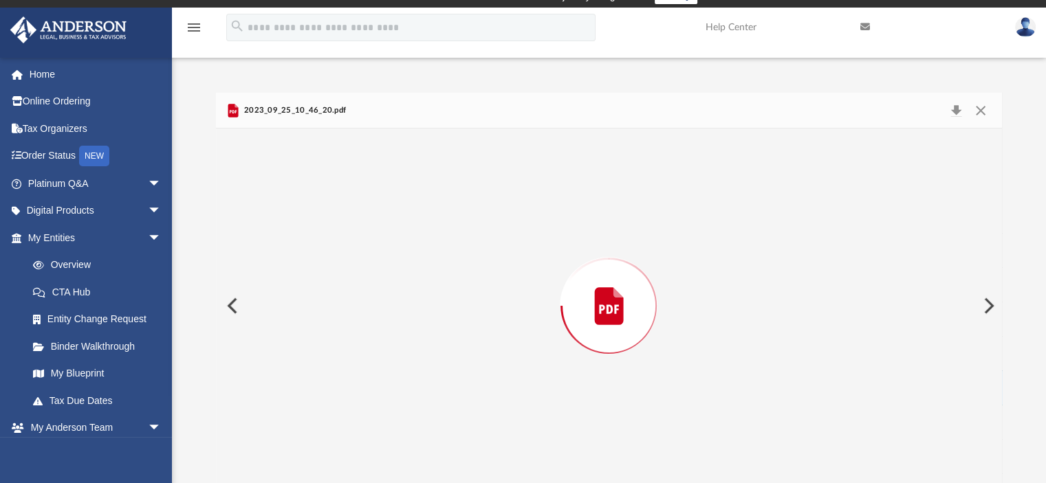
click at [360, 384] on div "Preview" at bounding box center [609, 306] width 787 height 355
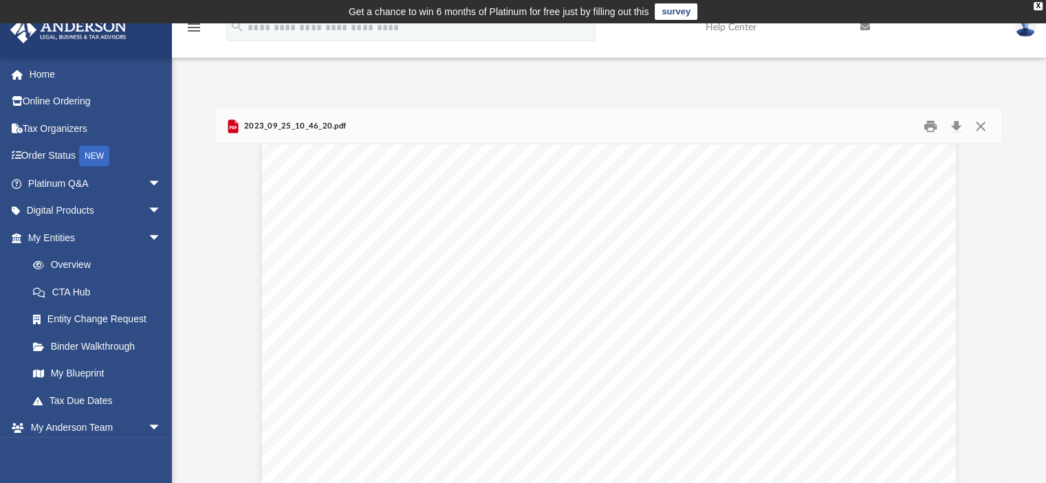
scroll to position [550, 0]
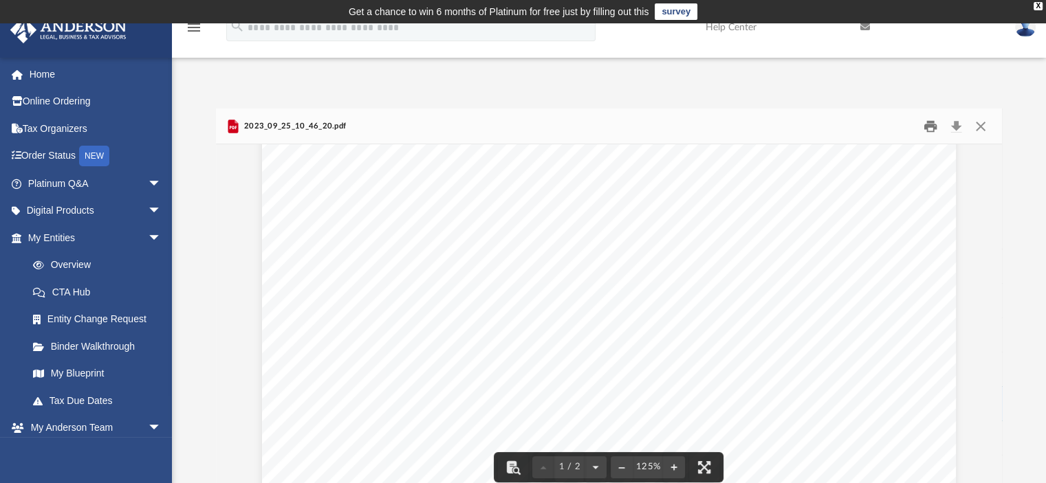
click at [927, 127] on button "Print" at bounding box center [930, 126] width 28 height 21
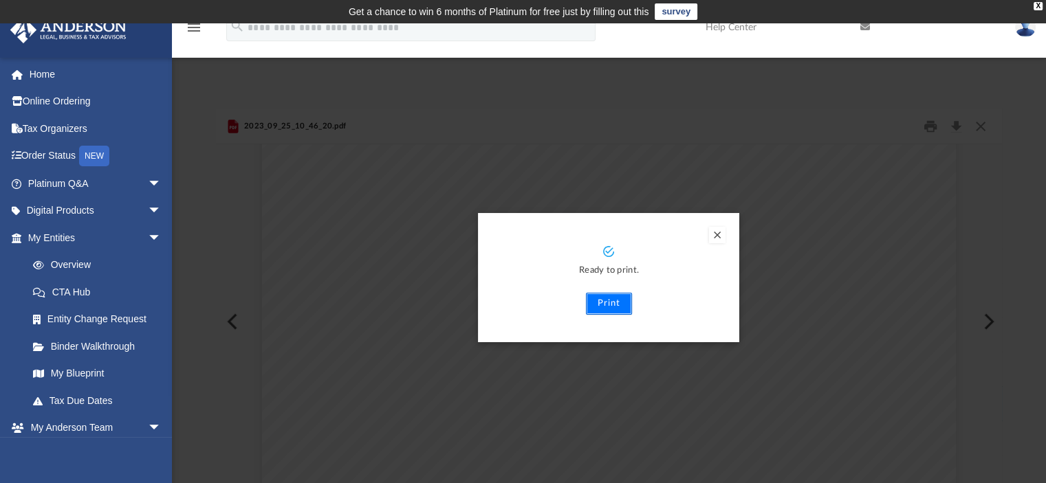
click at [602, 307] on button "Print" at bounding box center [609, 304] width 46 height 22
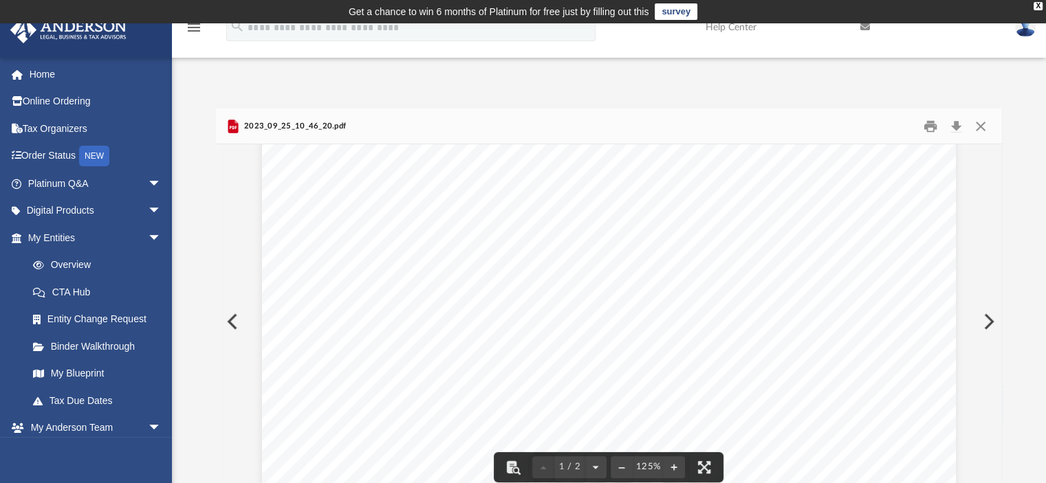
scroll to position [206, 0]
click at [981, 126] on button "Close" at bounding box center [980, 126] width 25 height 21
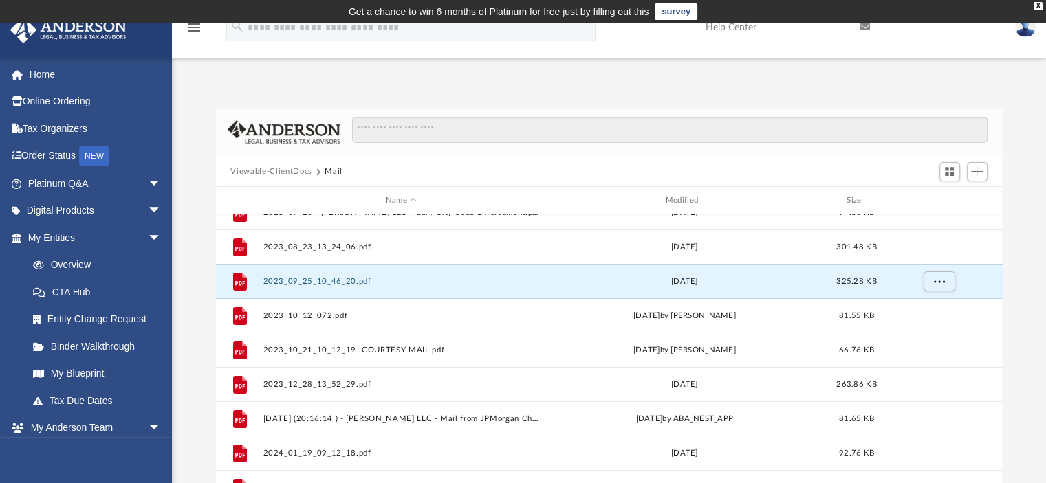
scroll to position [138, 0]
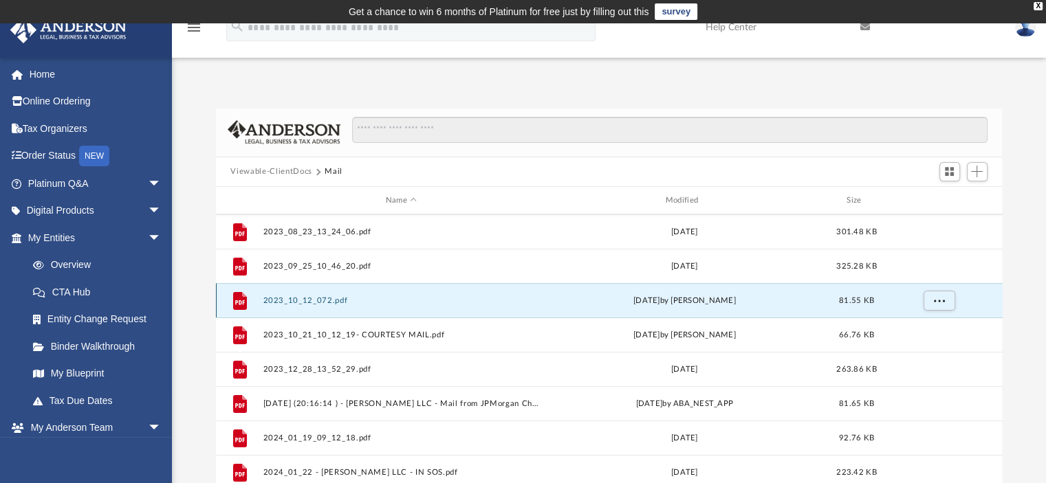
click at [285, 303] on button "2023_10_12_072.pdf" at bounding box center [401, 300] width 277 height 9
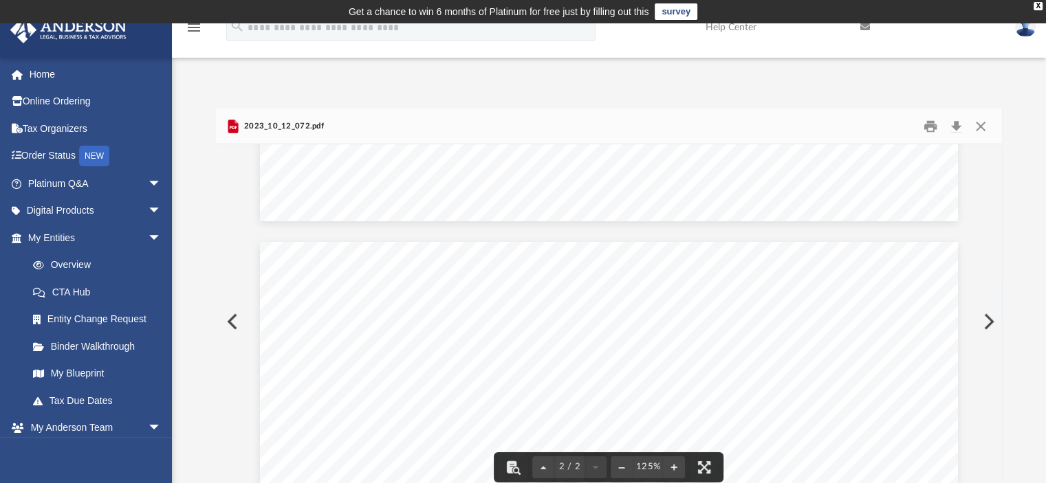
scroll to position [785, 0]
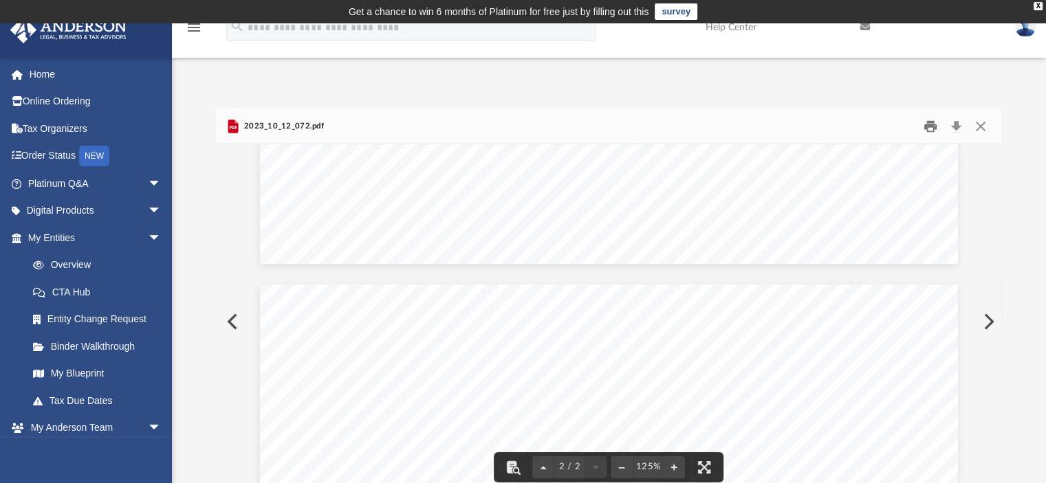
click at [932, 126] on button "Print" at bounding box center [930, 126] width 28 height 21
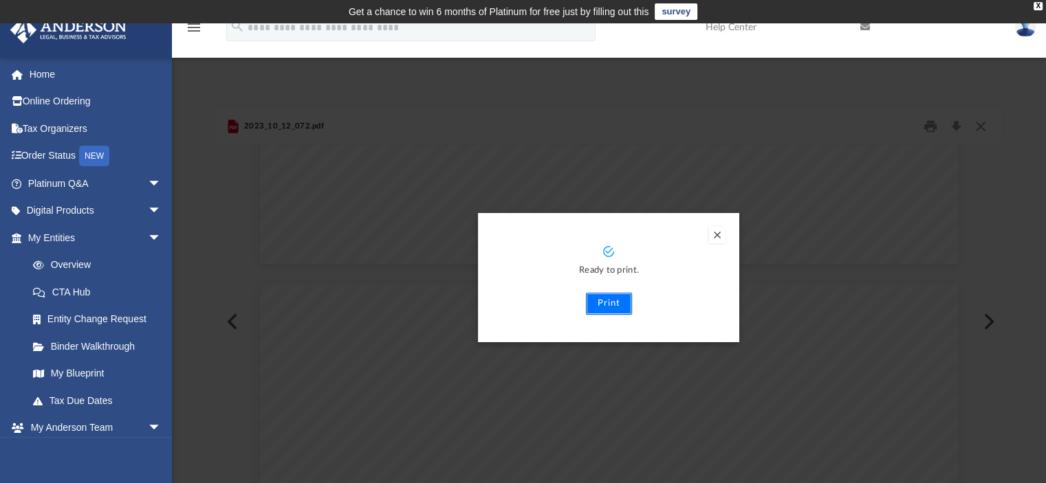
click at [611, 303] on button "Print" at bounding box center [609, 304] width 46 height 22
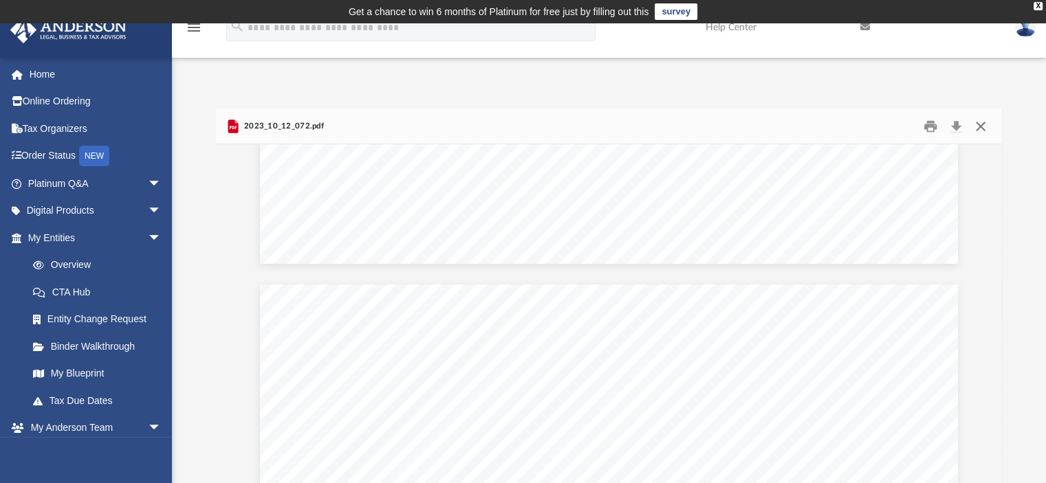
click at [980, 131] on button "Close" at bounding box center [980, 126] width 25 height 21
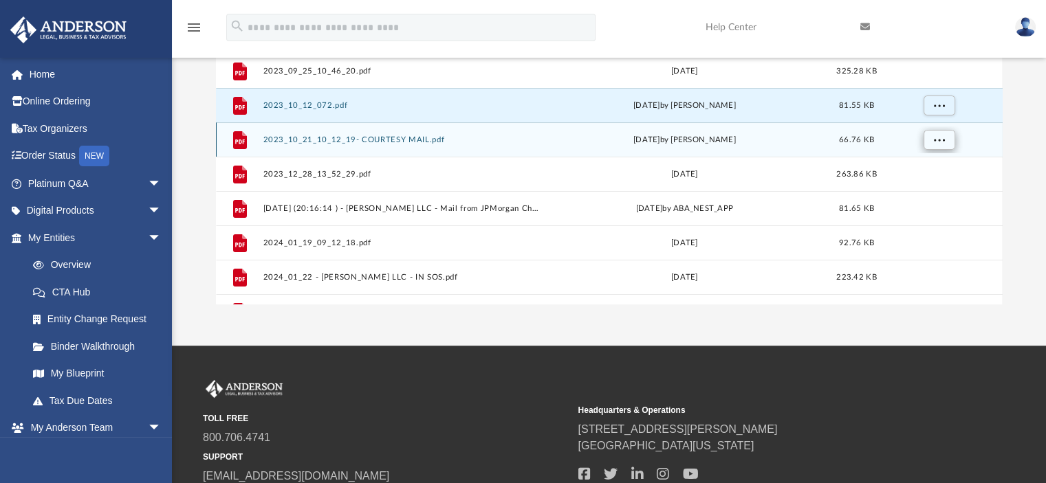
scroll to position [206, 0]
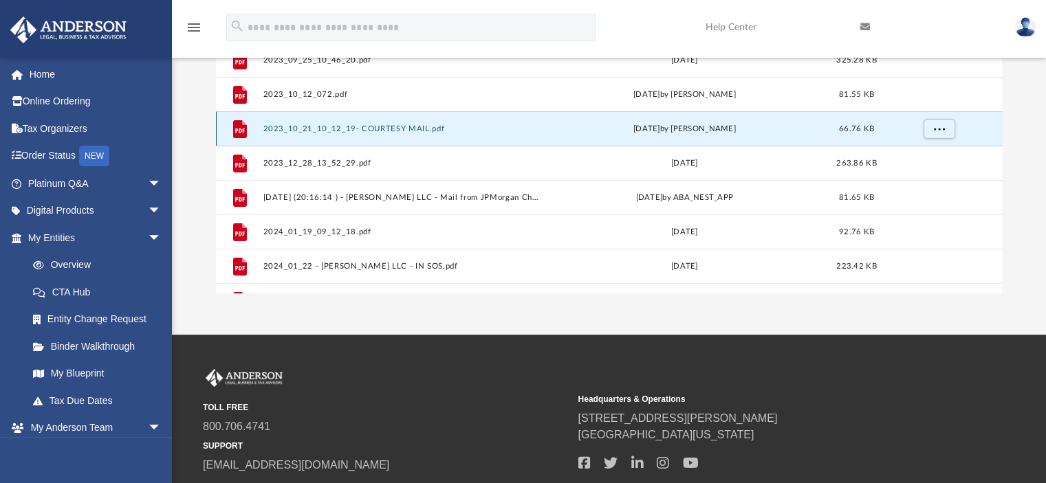
click at [314, 131] on button "2023_10_21_10_12_19- COURTESY MAIL.pdf" at bounding box center [401, 128] width 277 height 9
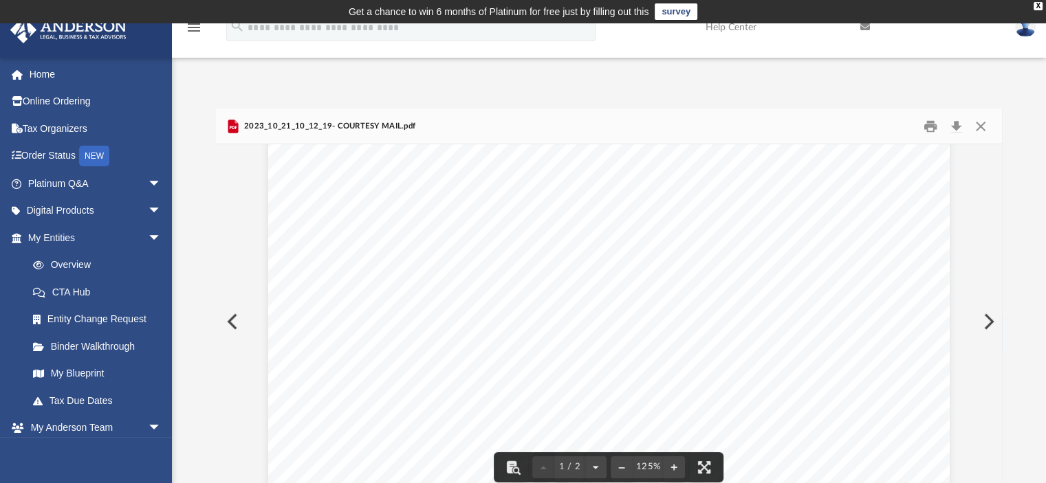
scroll to position [0, 0]
click at [928, 127] on button "Print" at bounding box center [930, 126] width 28 height 21
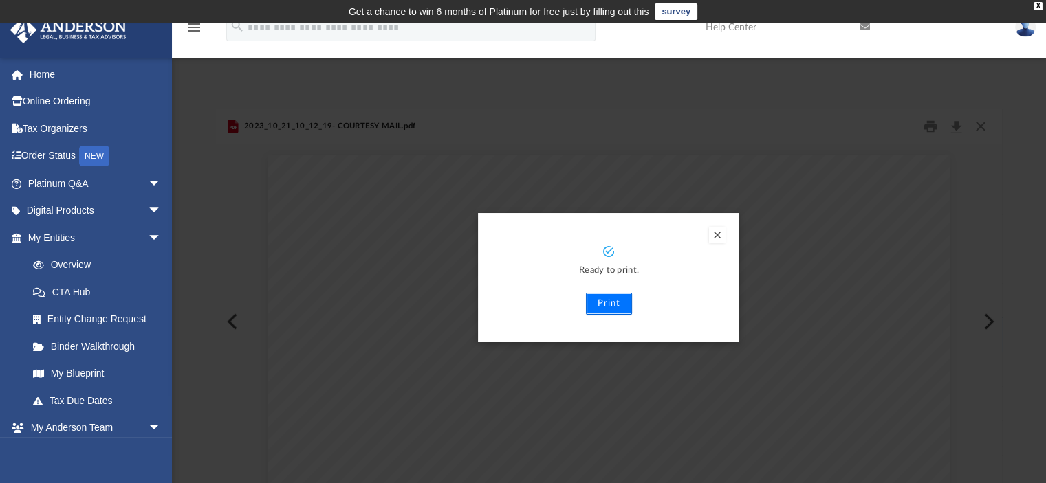
click at [615, 306] on button "Print" at bounding box center [609, 304] width 46 height 22
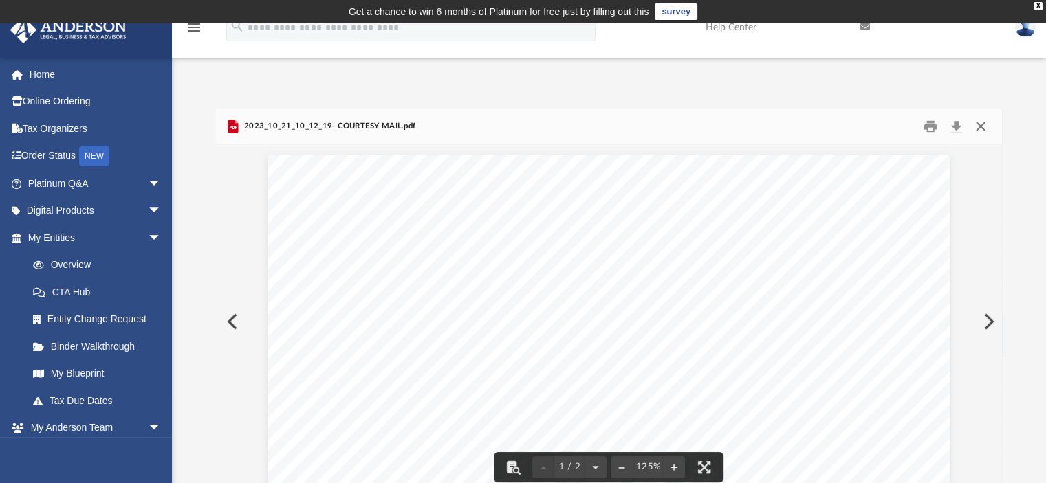
click at [979, 123] on button "Close" at bounding box center [980, 126] width 25 height 21
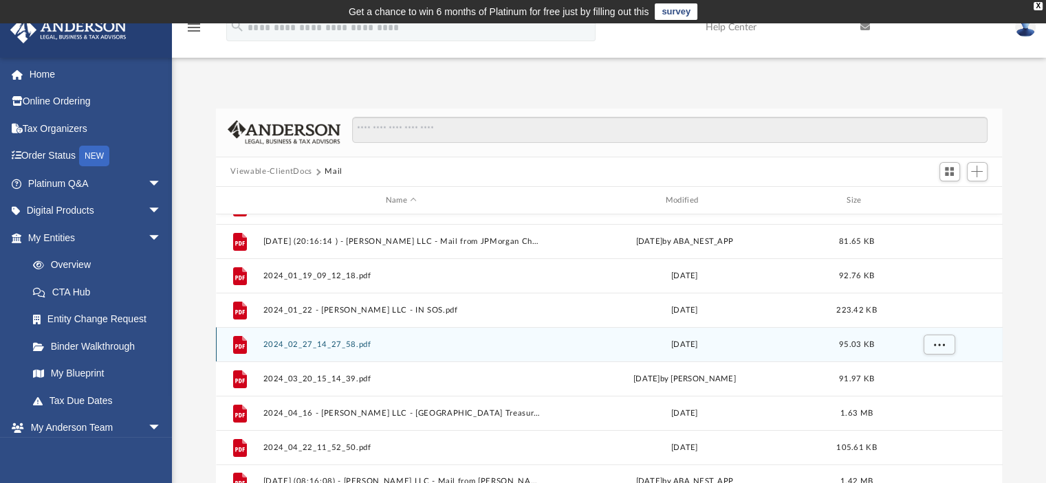
scroll to position [162, 0]
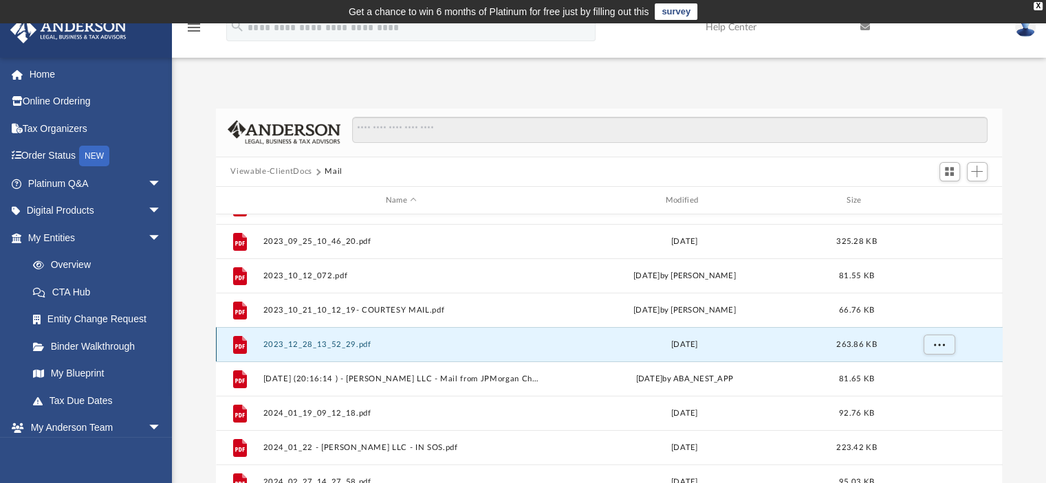
click at [301, 340] on button "2023_12_28_13_52_29.pdf" at bounding box center [401, 344] width 277 height 9
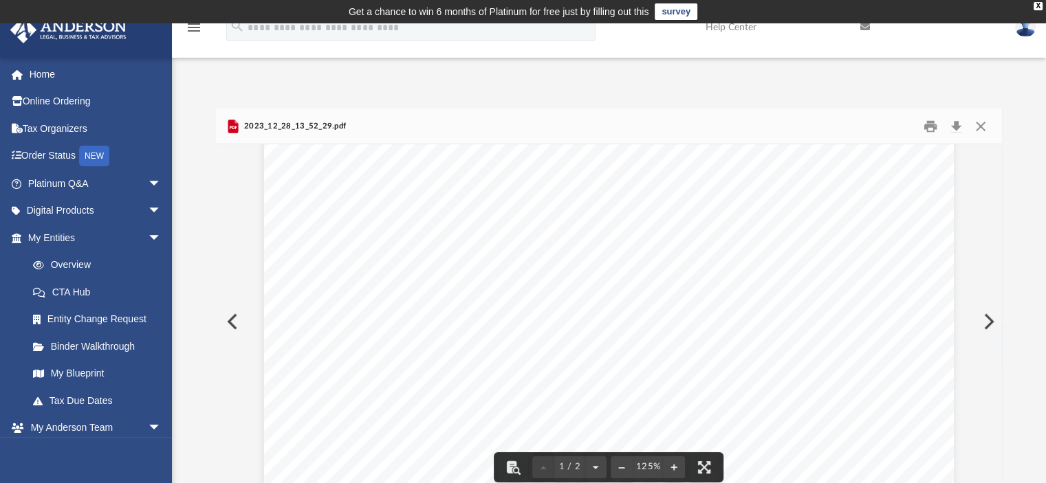
scroll to position [275, 0]
click at [985, 127] on button "Close" at bounding box center [980, 126] width 25 height 21
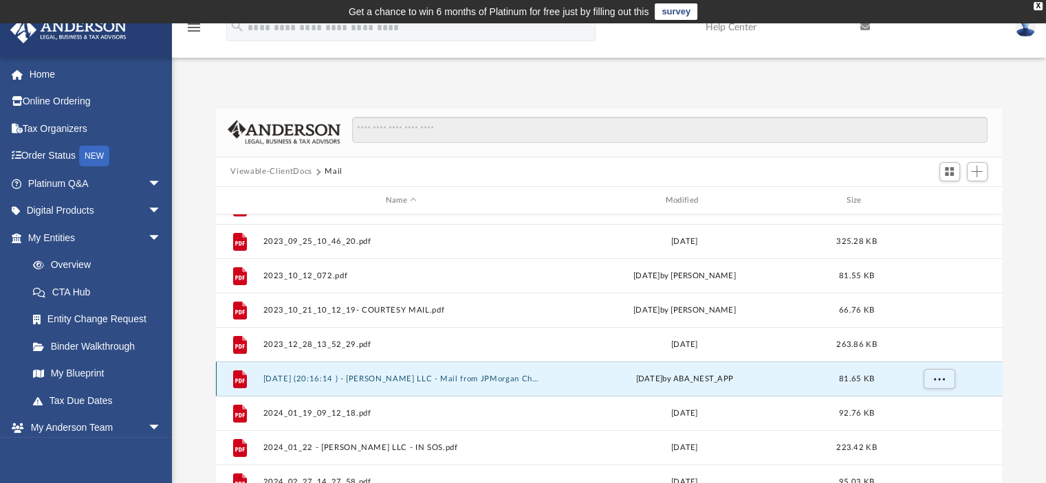
click at [281, 381] on button "[DATE] (20:16:14 ) - [PERSON_NAME] LLC - Mail from JPMorgan Chase Bank, N.A. Me…" at bounding box center [401, 379] width 277 height 9
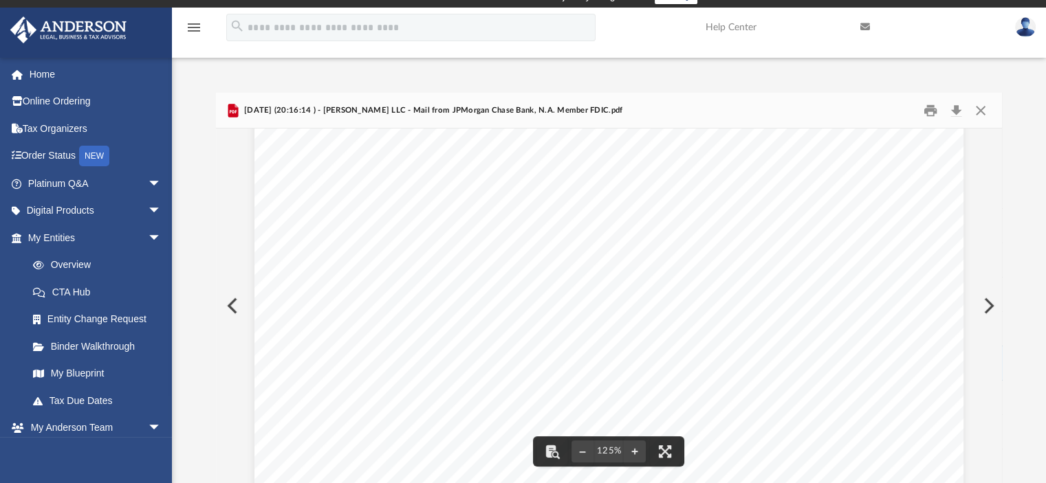
scroll to position [138, 0]
click at [978, 111] on button "Close" at bounding box center [980, 110] width 25 height 21
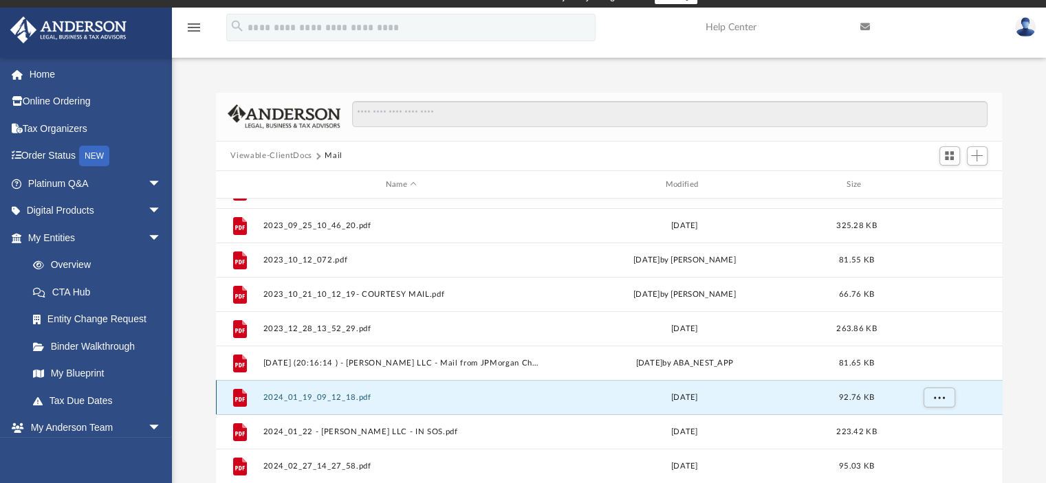
click at [333, 396] on button "2024_01_19_09_12_18.pdf" at bounding box center [401, 397] width 277 height 9
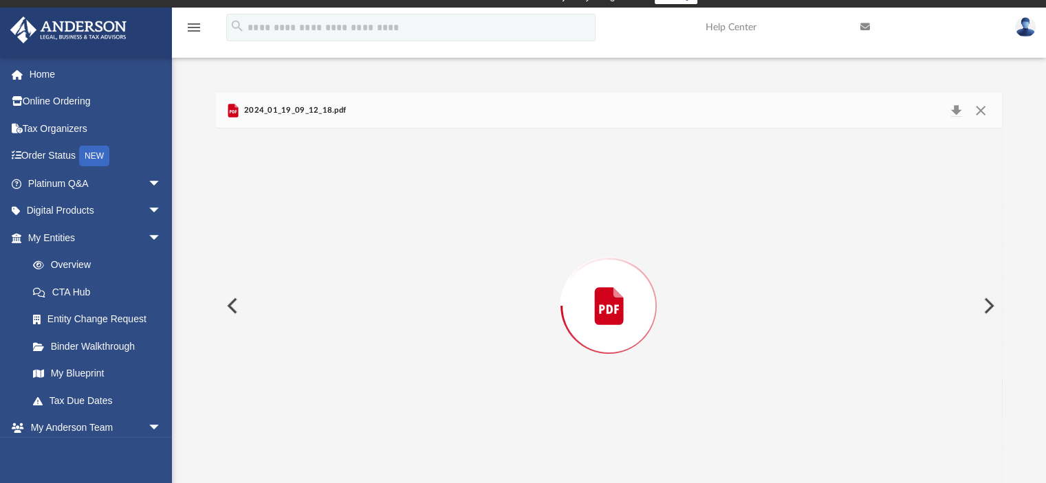
click at [332, 396] on div "Preview" at bounding box center [609, 306] width 787 height 355
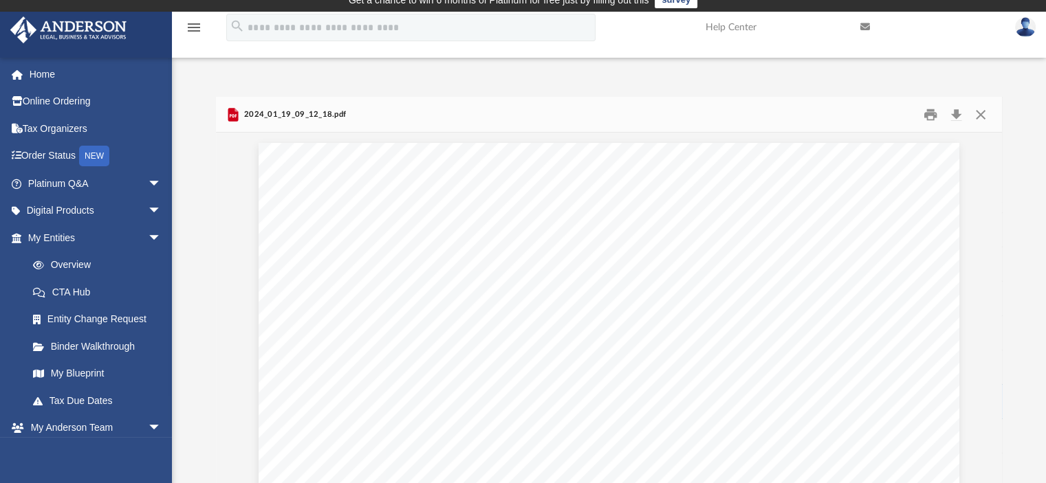
scroll to position [0, 0]
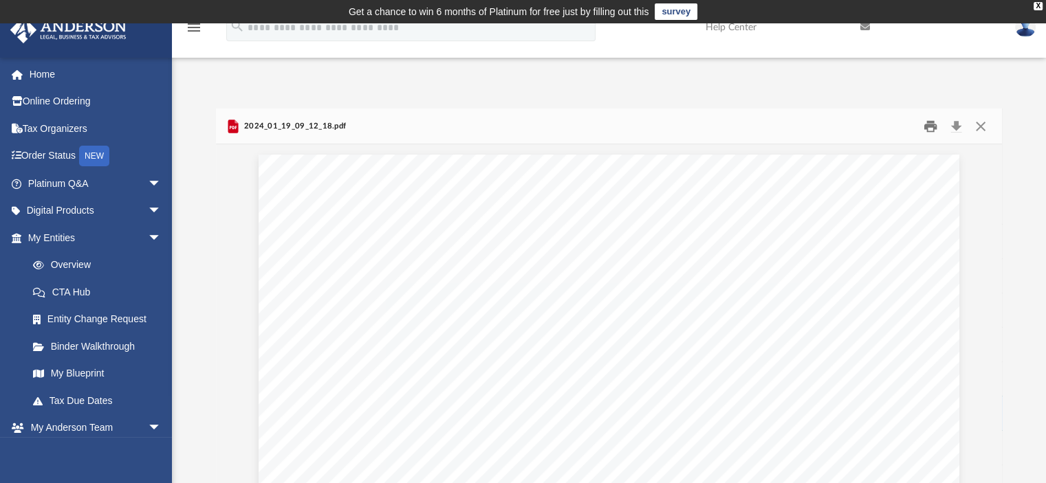
click at [925, 129] on button "Print" at bounding box center [930, 126] width 28 height 21
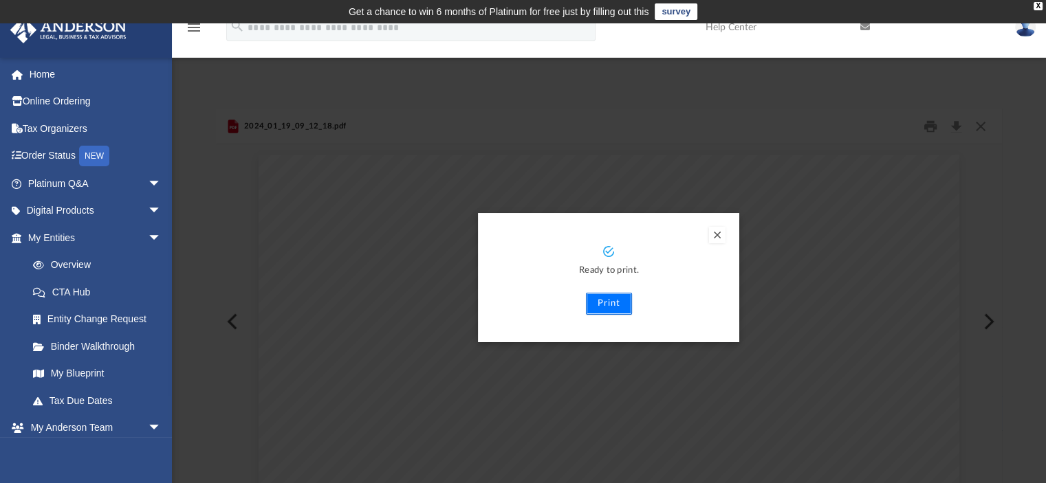
click at [617, 305] on button "Print" at bounding box center [609, 304] width 46 height 22
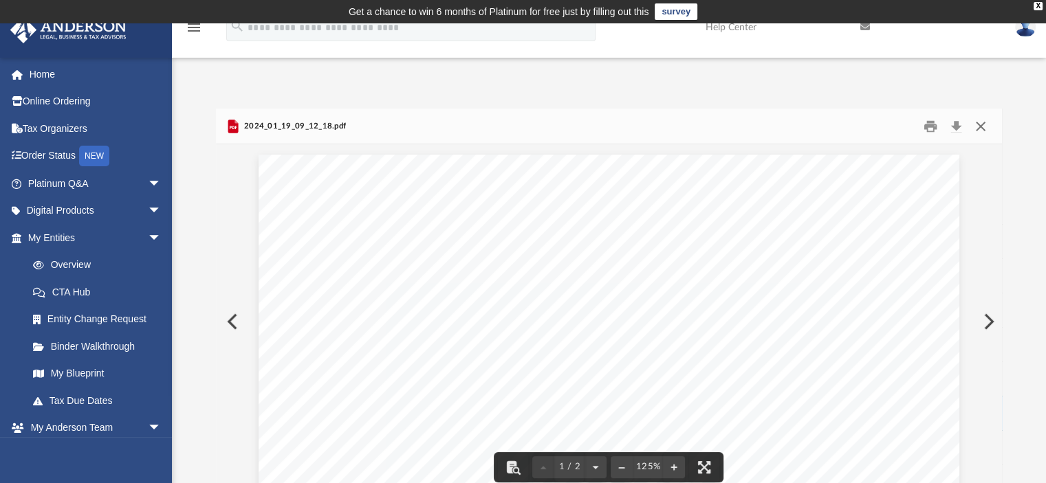
click at [980, 124] on button "Close" at bounding box center [980, 126] width 25 height 21
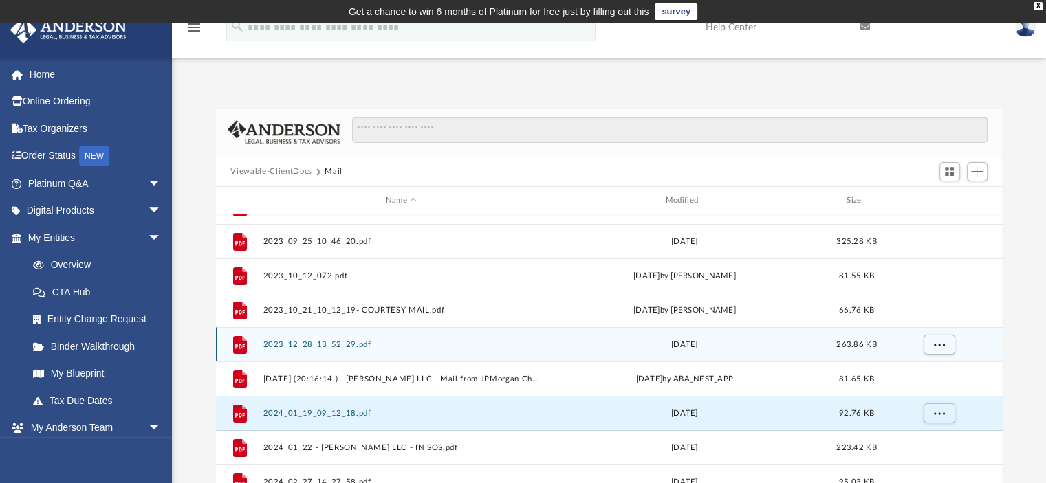
click at [242, 344] on icon "grid" at bounding box center [239, 345] width 14 height 18
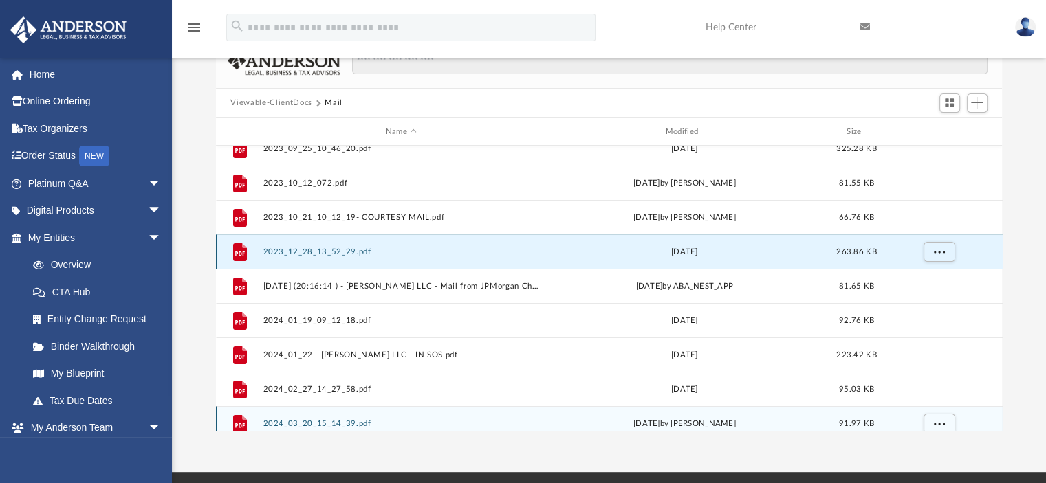
scroll to position [162, 0]
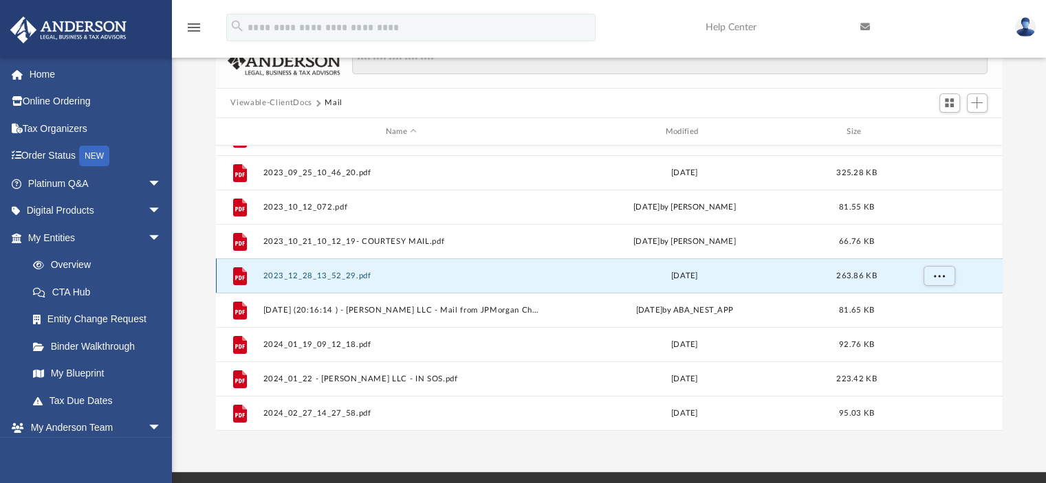
click at [239, 276] on icon "grid" at bounding box center [239, 278] width 10 height 4
click at [239, 274] on icon "grid" at bounding box center [239, 276] width 14 height 18
click at [243, 274] on icon "grid" at bounding box center [239, 276] width 14 height 18
click at [938, 273] on span "More options" at bounding box center [938, 276] width 11 height 8
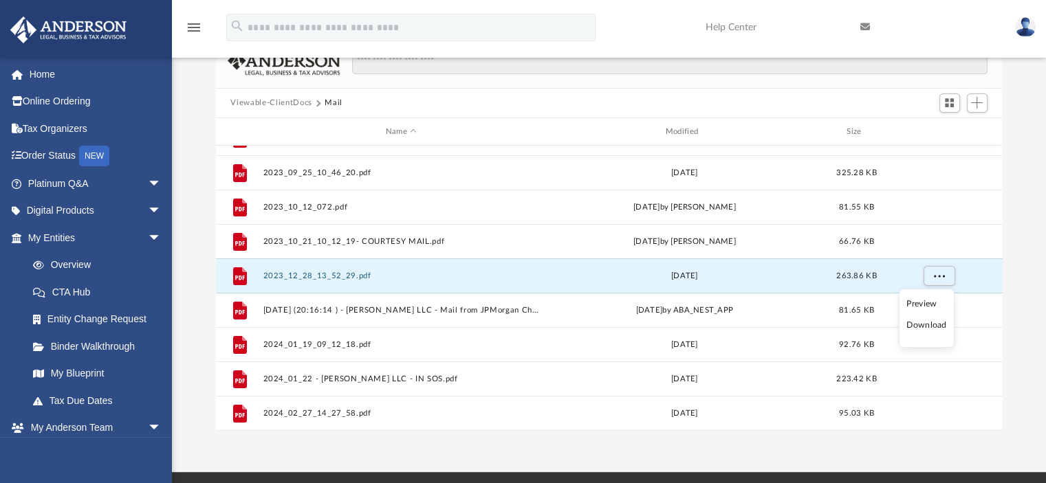
click at [933, 325] on li "Download" at bounding box center [926, 325] width 40 height 14
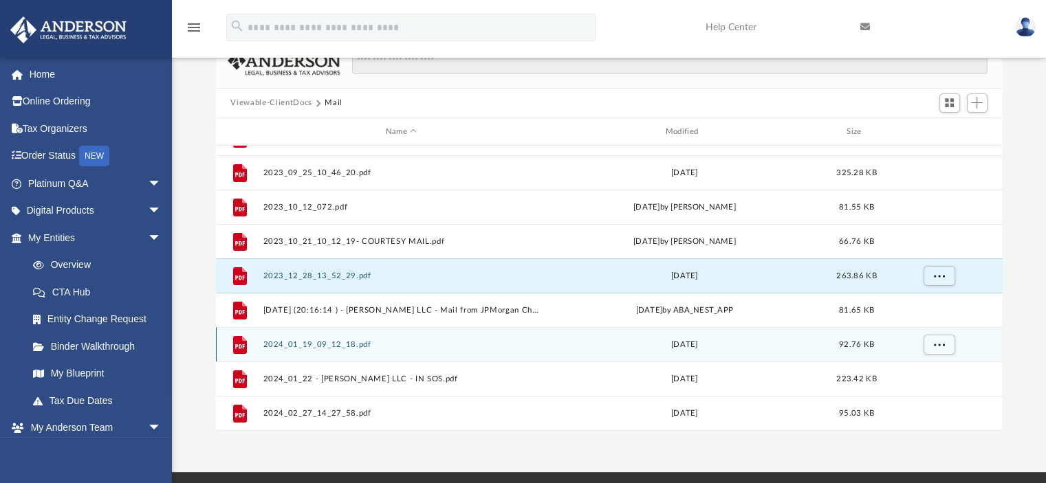
click at [238, 347] on icon "grid" at bounding box center [239, 345] width 14 height 18
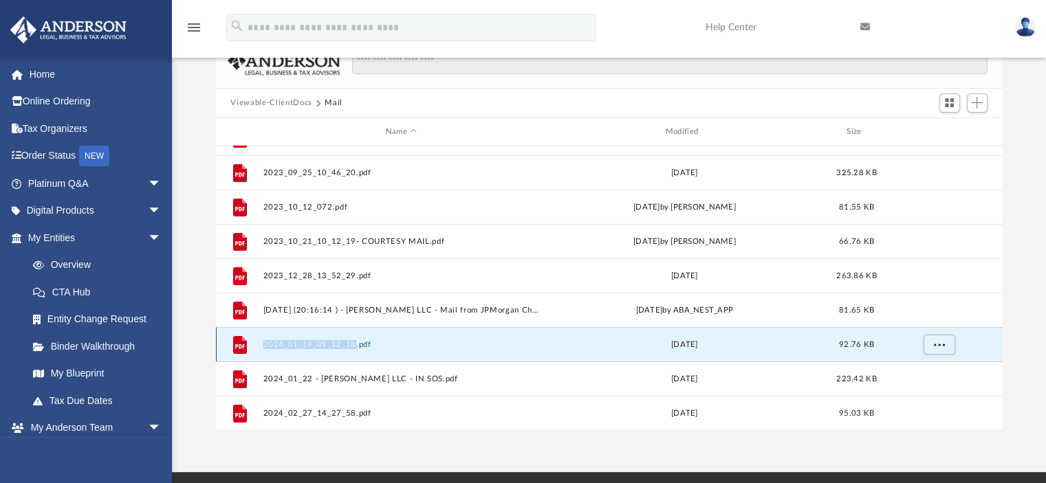
click at [239, 347] on icon "grid" at bounding box center [239, 346] width 10 height 4
click at [246, 344] on icon "grid" at bounding box center [239, 345] width 14 height 18
click at [241, 347] on g "grid" at bounding box center [239, 345] width 14 height 18
click at [241, 347] on icon "grid" at bounding box center [239, 346] width 10 height 4
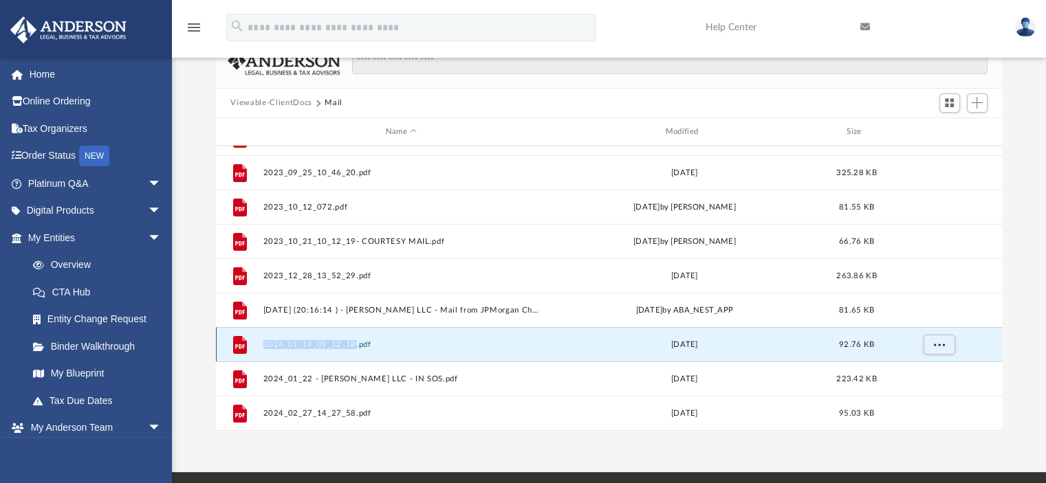
click at [241, 347] on icon "grid" at bounding box center [239, 346] width 10 height 4
click at [239, 340] on icon "grid" at bounding box center [239, 345] width 14 height 18
click at [935, 344] on span "More options" at bounding box center [938, 345] width 11 height 8
click at [931, 397] on li "Download" at bounding box center [926, 394] width 40 height 14
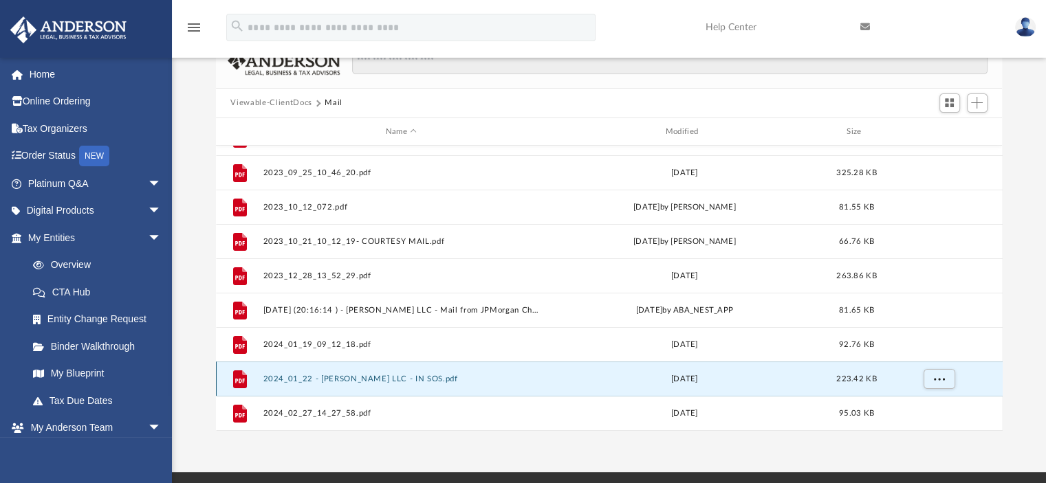
click at [340, 375] on button "2024_01_22 - [PERSON_NAME] LLC - IN SOS.pdf" at bounding box center [401, 379] width 277 height 9
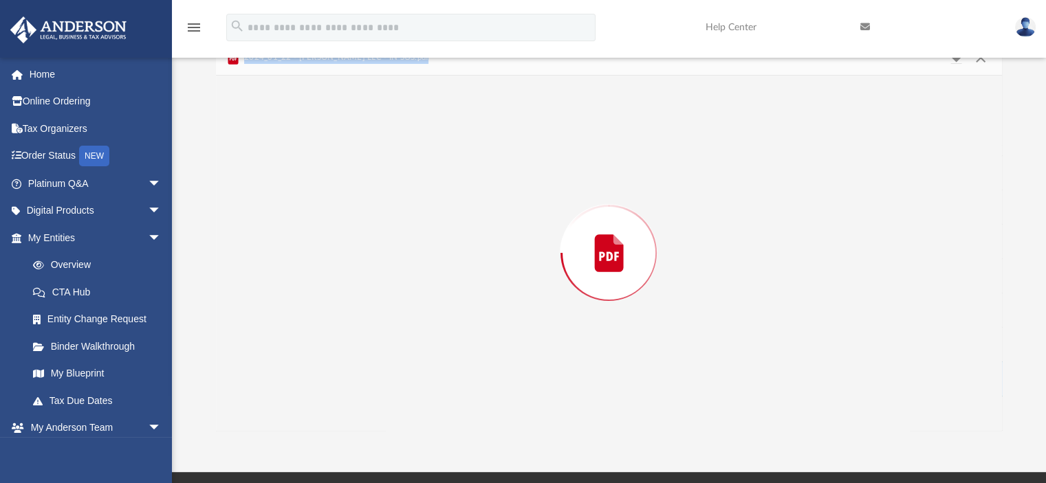
click at [340, 375] on div "Preview" at bounding box center [609, 253] width 787 height 355
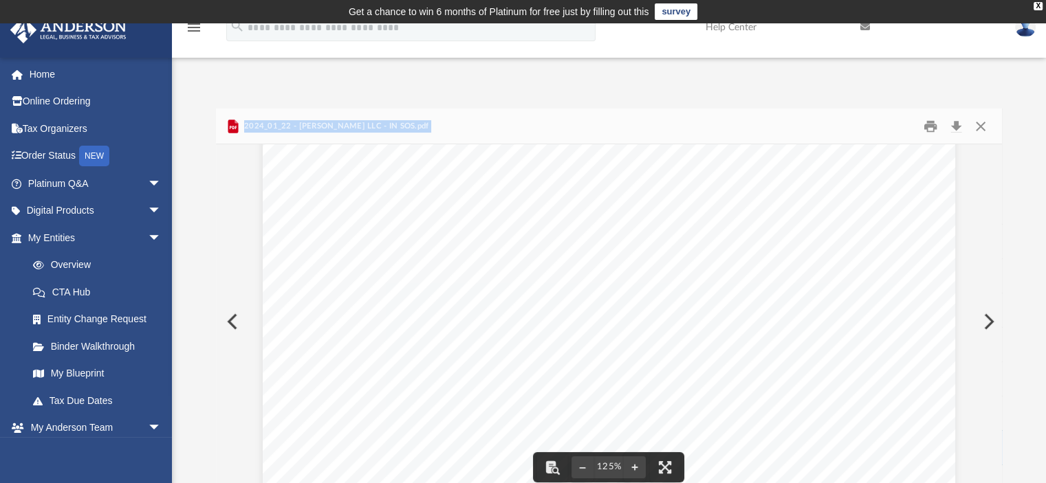
scroll to position [138, 0]
click at [931, 127] on button "Print" at bounding box center [930, 126] width 28 height 21
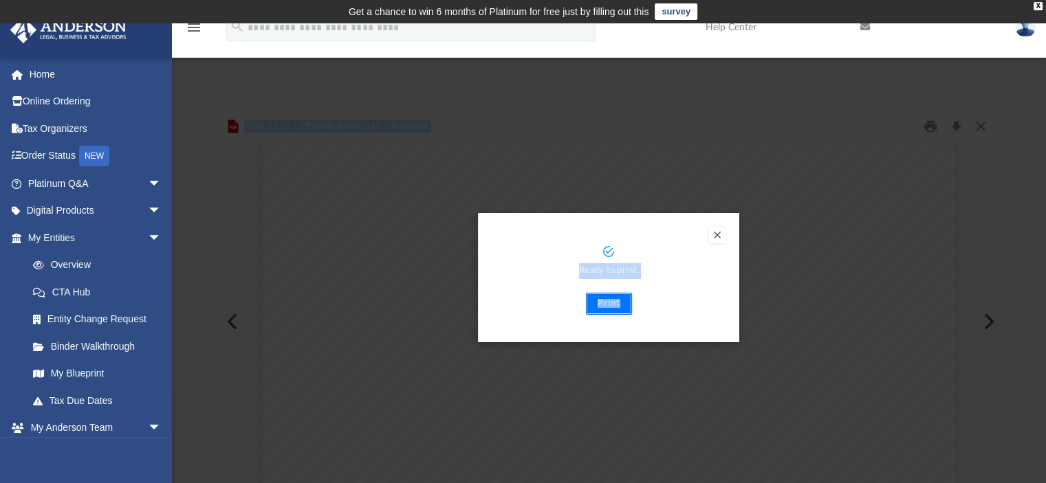
click at [613, 301] on button "Print" at bounding box center [609, 304] width 46 height 22
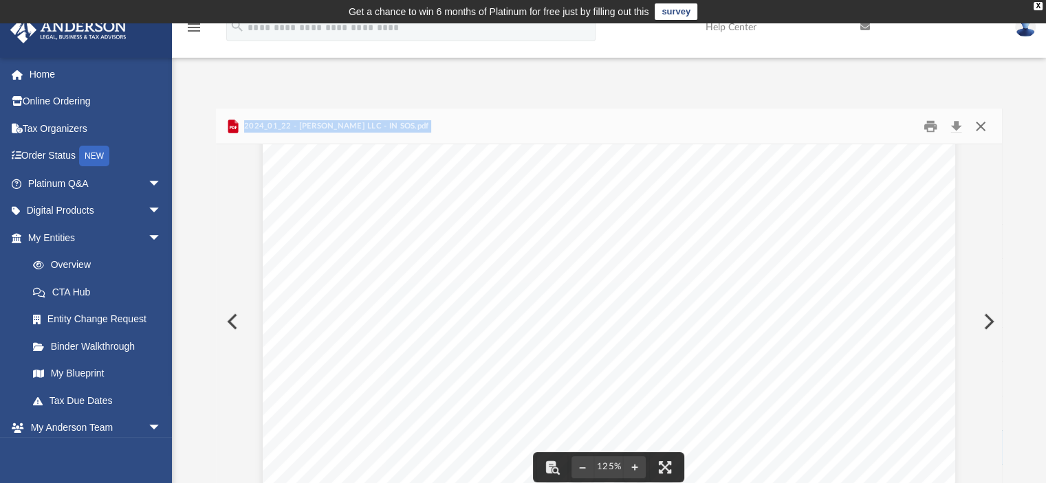
click at [981, 123] on button "Close" at bounding box center [980, 126] width 25 height 21
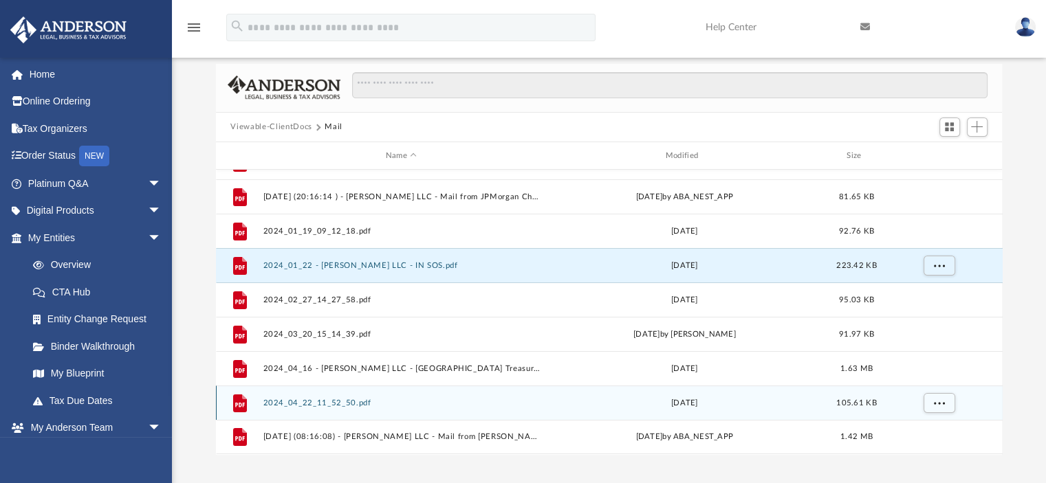
scroll to position [69, 0]
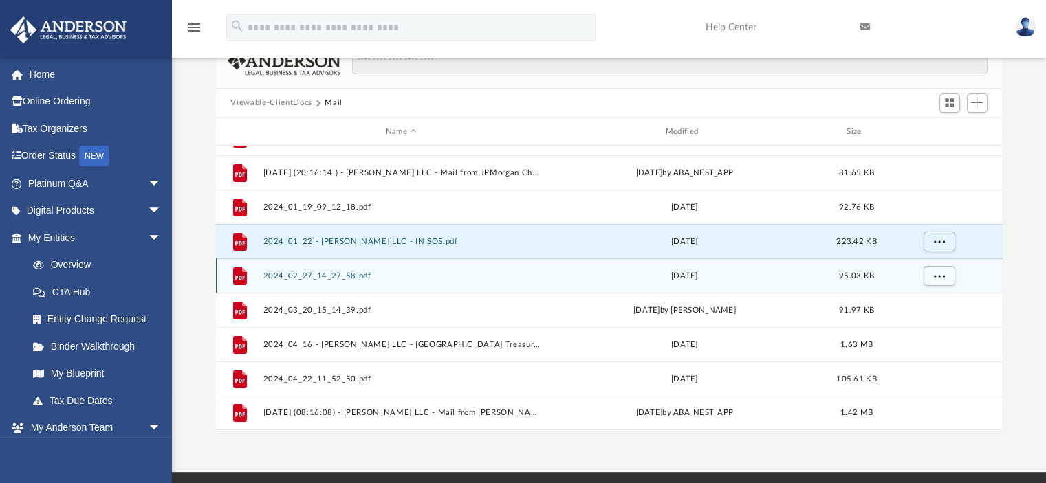
click at [341, 278] on button "2024_02_27_14_27_58.pdf" at bounding box center [401, 276] width 277 height 9
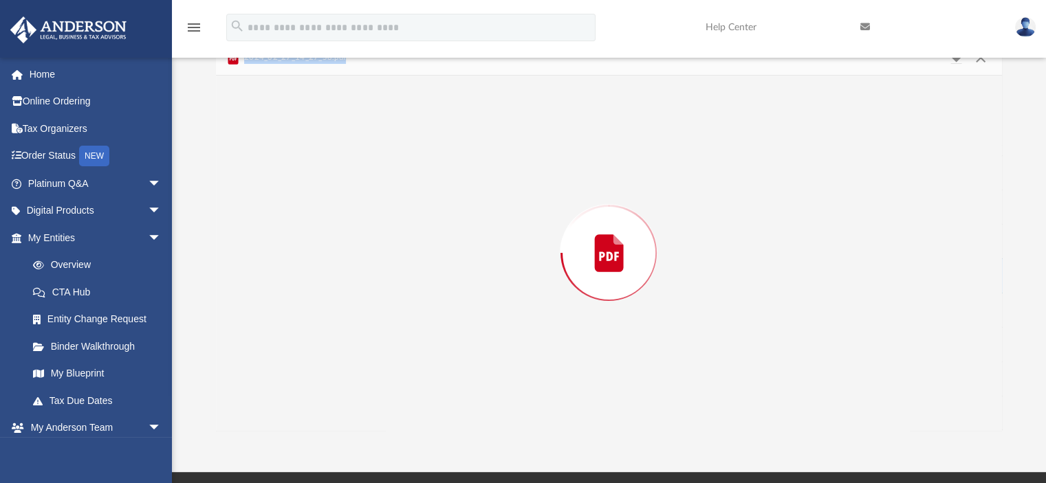
click at [341, 278] on div "Preview" at bounding box center [609, 253] width 787 height 355
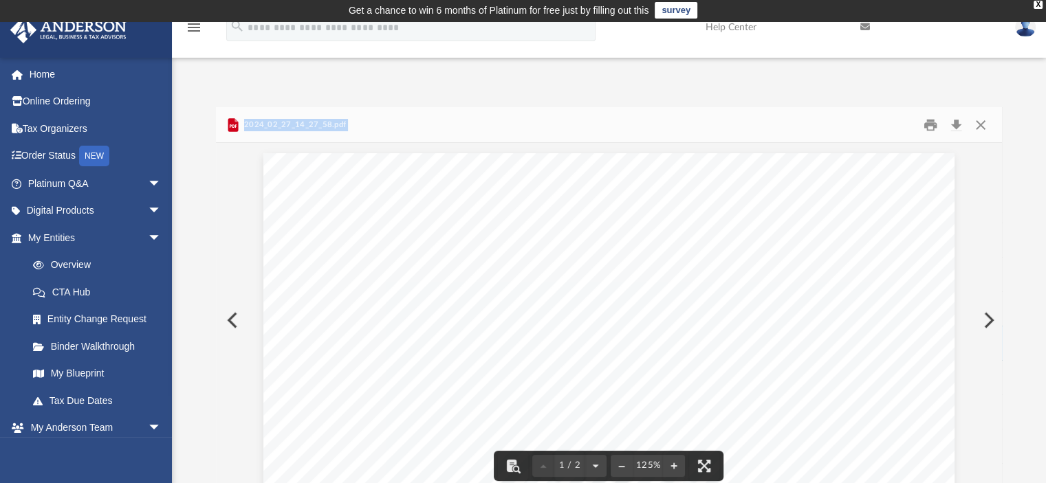
scroll to position [0, 0]
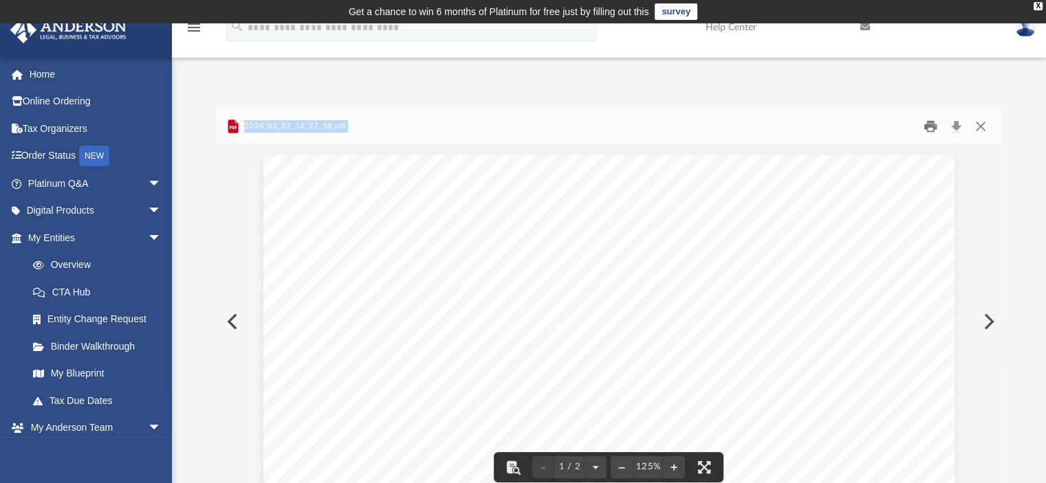
click at [932, 127] on button "Print" at bounding box center [930, 126] width 28 height 21
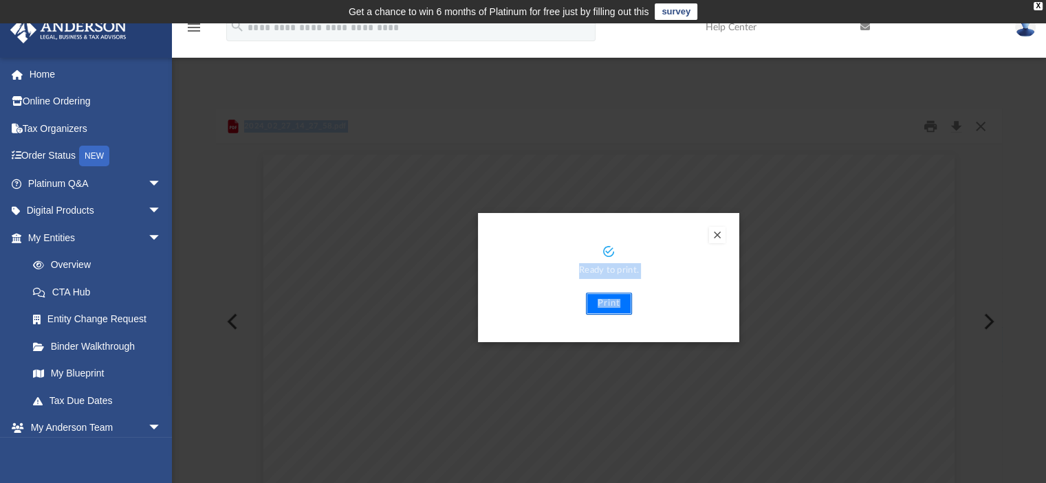
click at [608, 307] on button "Print" at bounding box center [609, 304] width 46 height 22
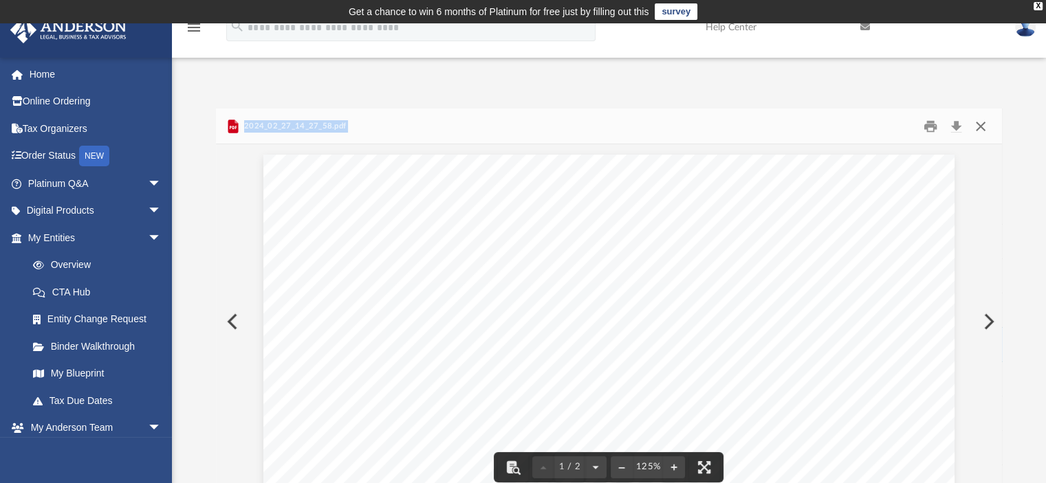
click at [981, 123] on button "Close" at bounding box center [980, 126] width 25 height 21
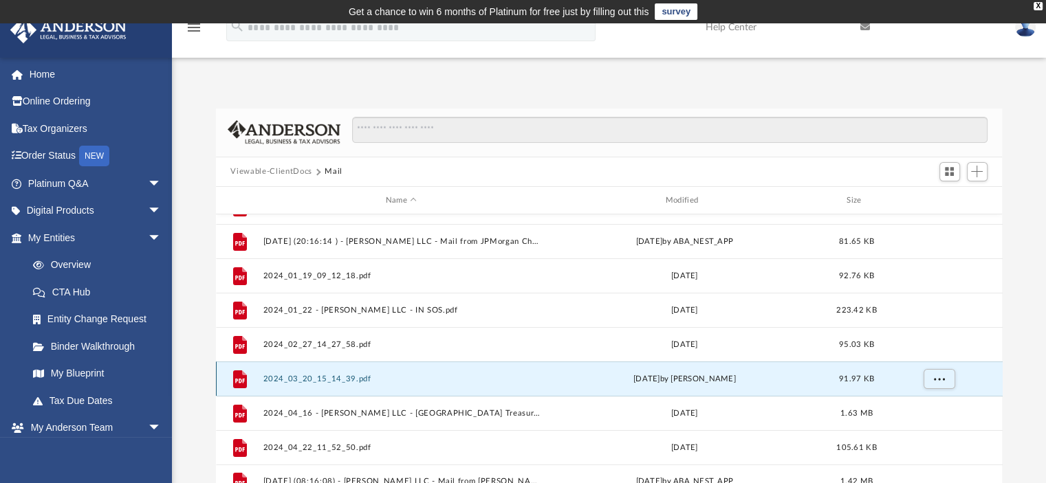
click at [338, 382] on button "2024_03_20_15_14_39.pdf" at bounding box center [401, 379] width 277 height 9
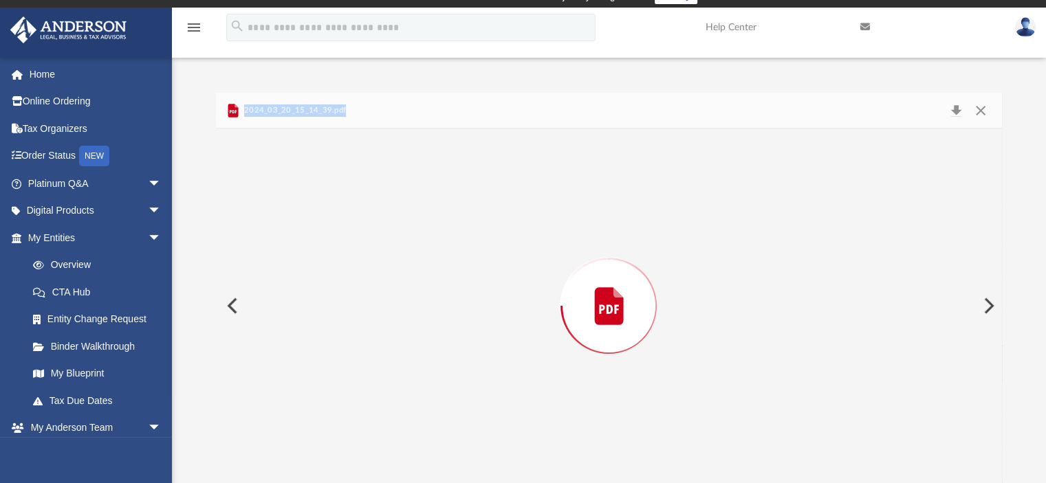
click at [339, 381] on div "Preview" at bounding box center [609, 306] width 787 height 355
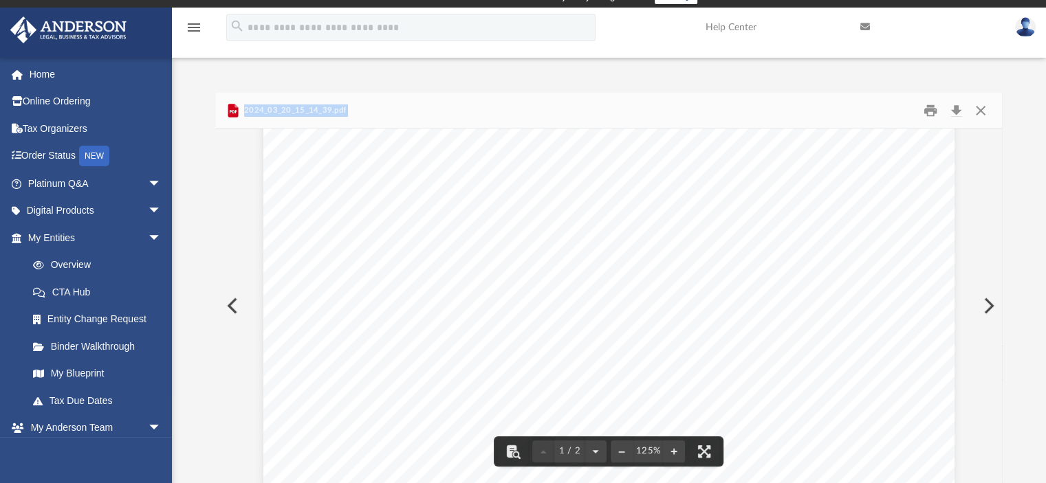
scroll to position [0, 0]
click at [931, 110] on button "Print" at bounding box center [930, 110] width 28 height 21
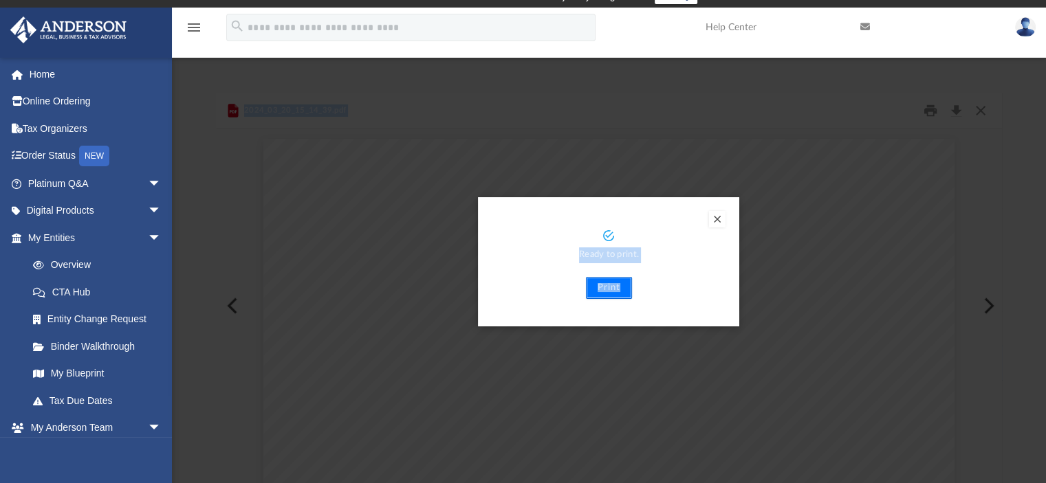
click at [608, 290] on button "Print" at bounding box center [609, 288] width 46 height 22
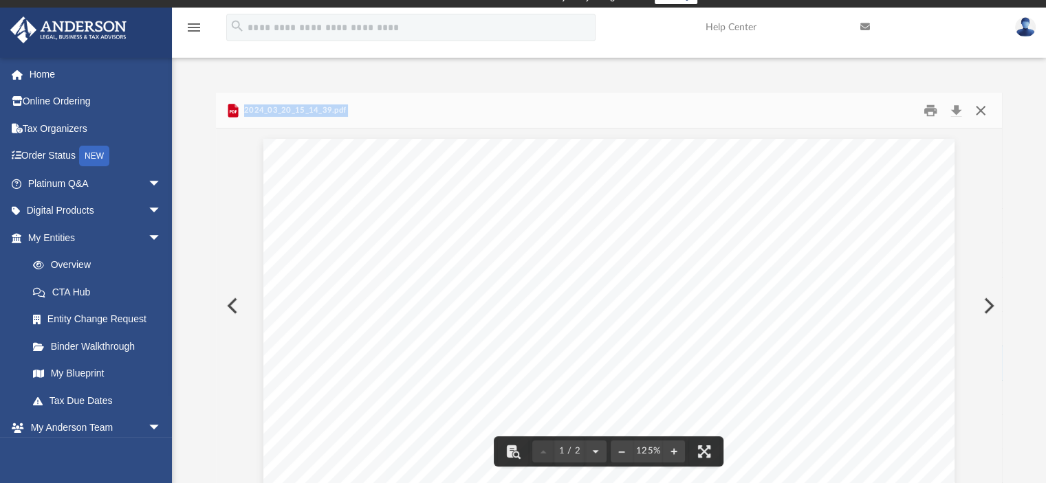
click at [980, 111] on button "Close" at bounding box center [980, 110] width 25 height 21
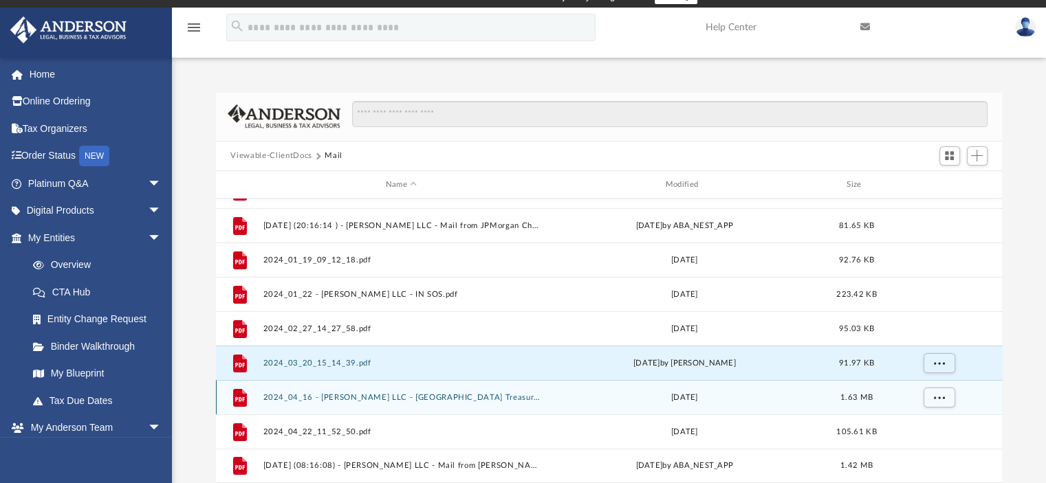
click at [297, 393] on button "2024_04_16 - [PERSON_NAME] LLC - [GEOGRAPHIC_DATA] Treasurer.pdf" at bounding box center [401, 397] width 277 height 9
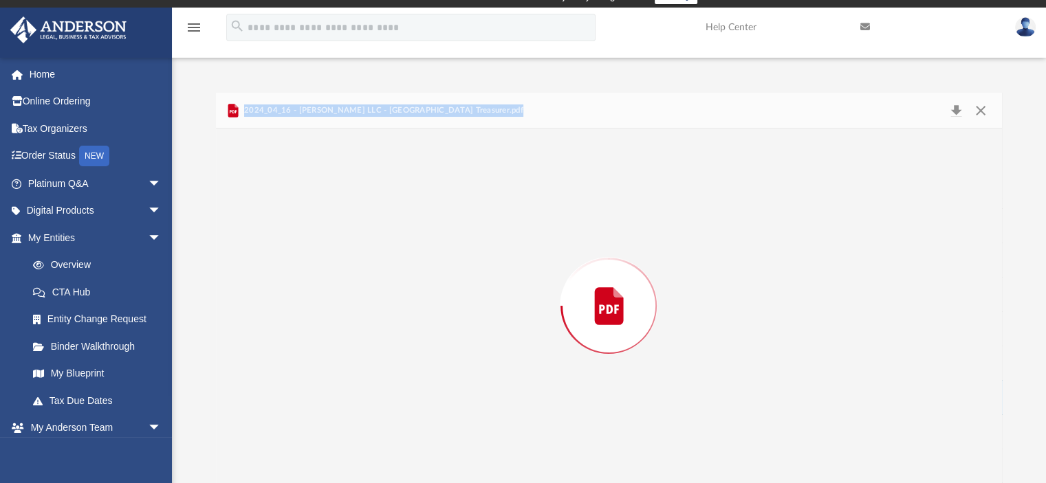
click at [297, 393] on div "Preview" at bounding box center [609, 306] width 787 height 355
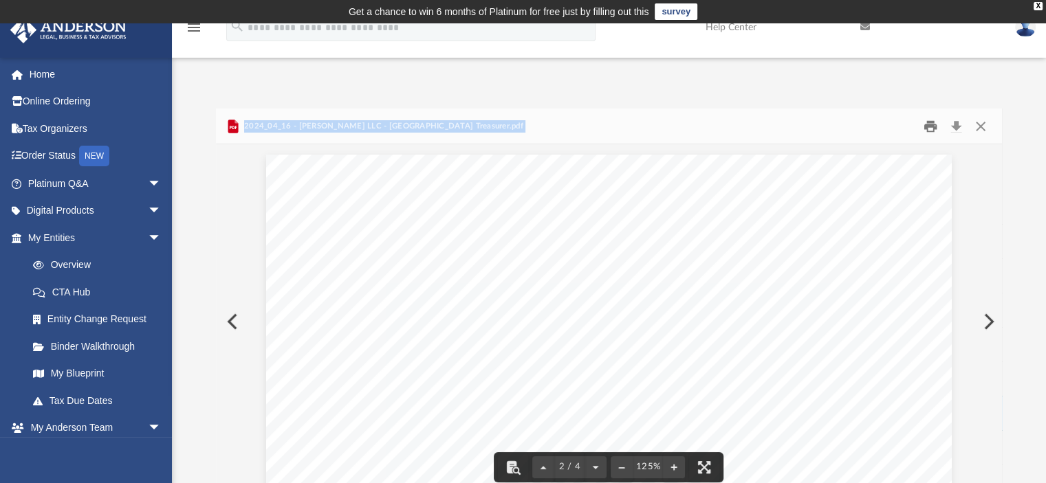
click at [930, 122] on button "Print" at bounding box center [930, 126] width 28 height 21
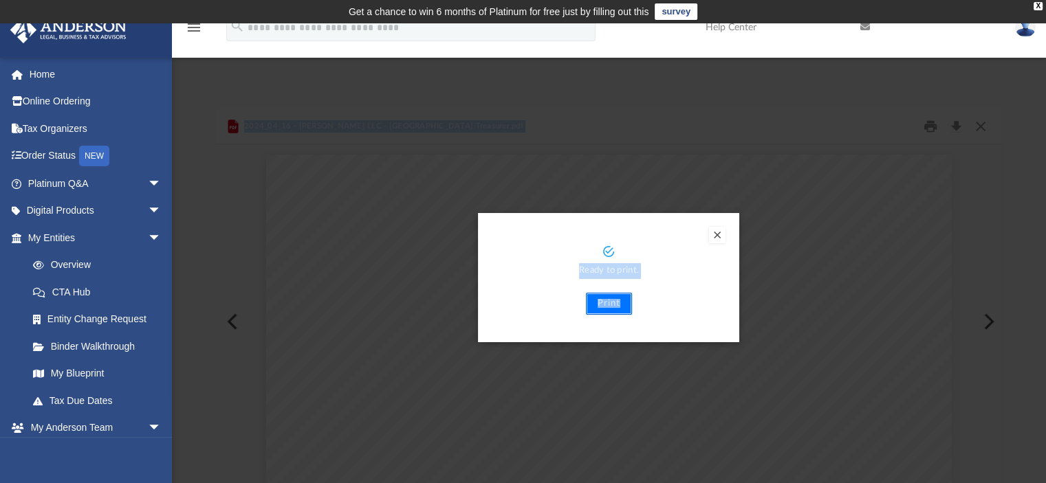
click at [597, 298] on button "Print" at bounding box center [609, 304] width 46 height 22
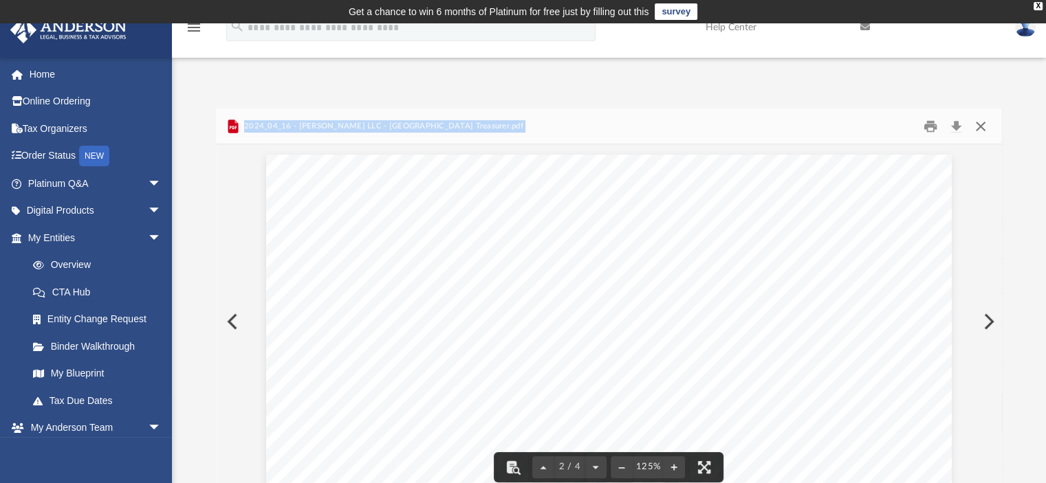
click at [982, 120] on button "Close" at bounding box center [980, 126] width 25 height 21
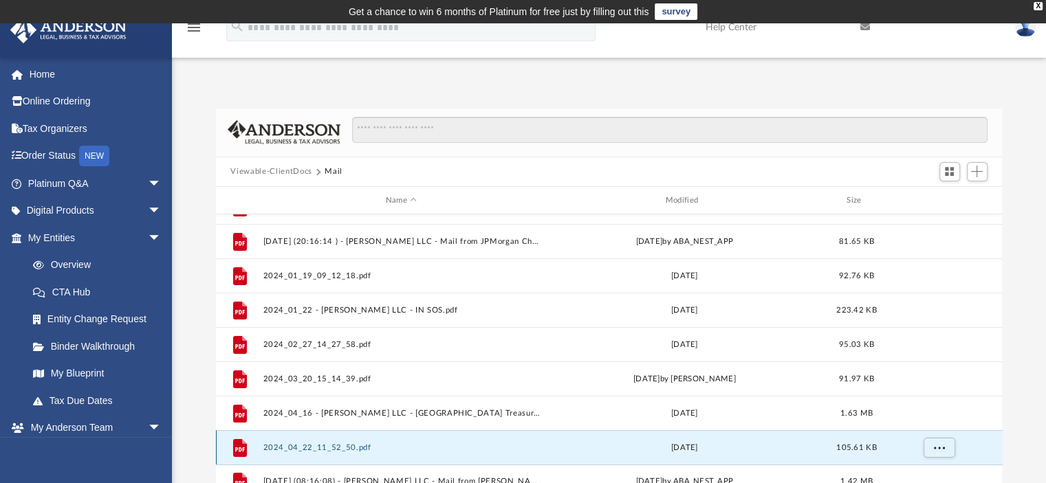
click at [275, 445] on button "2024_04_22_11_52_50.pdf" at bounding box center [401, 447] width 277 height 9
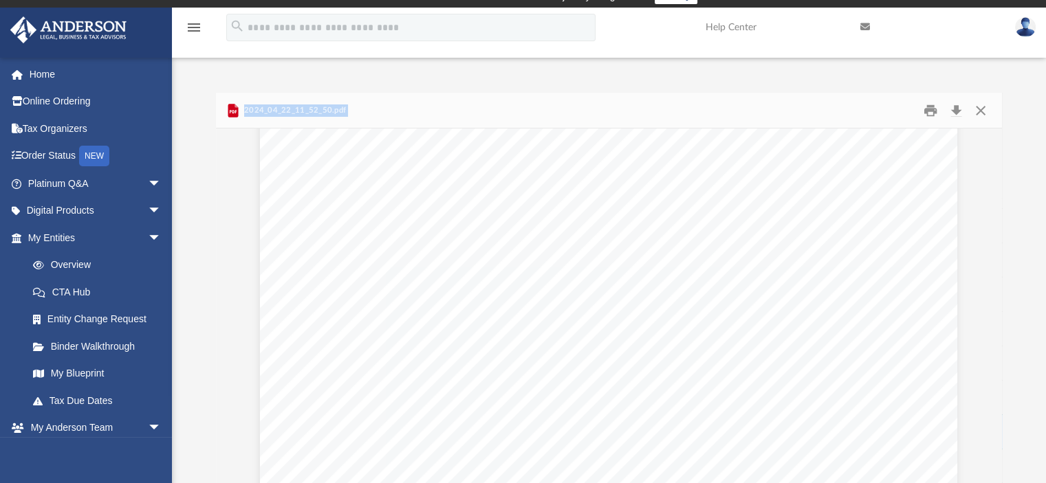
scroll to position [923, 0]
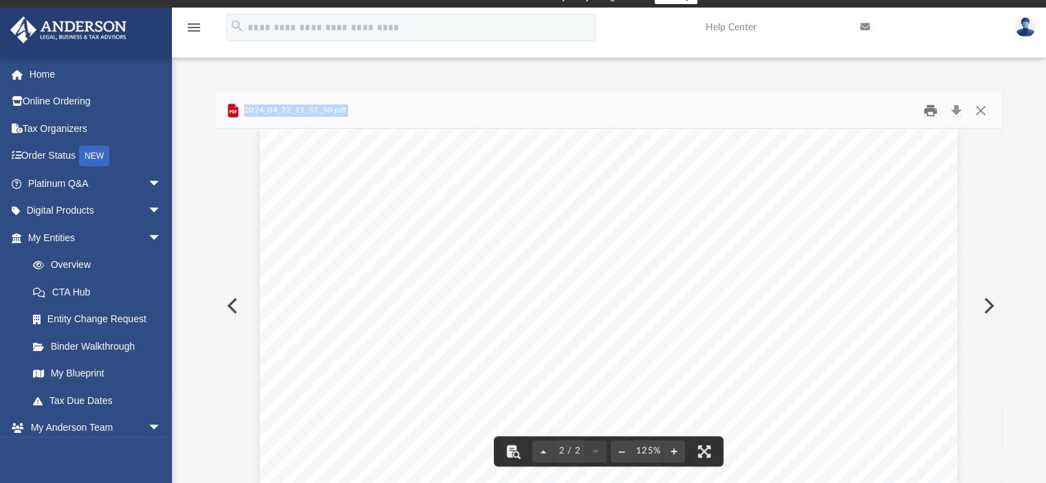
click at [934, 112] on button "Print" at bounding box center [930, 110] width 28 height 21
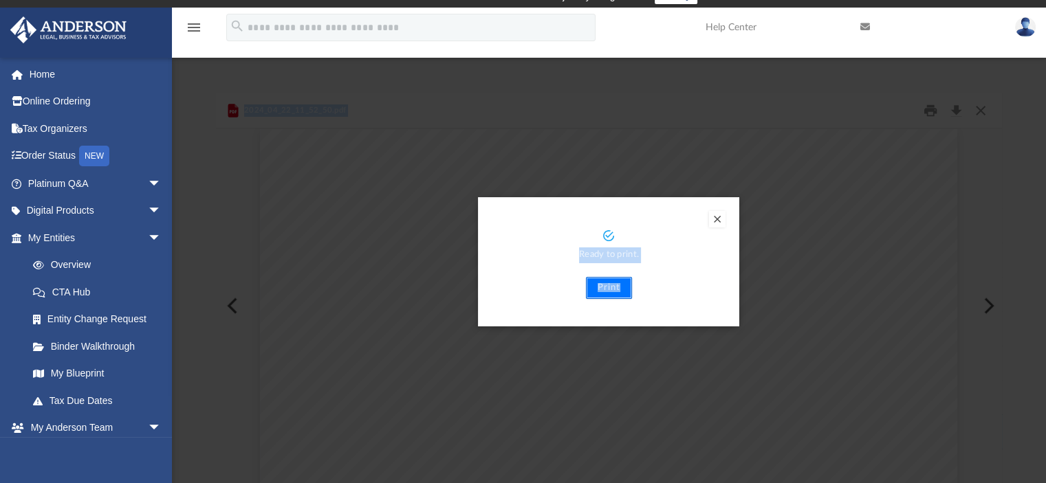
click at [613, 288] on button "Print" at bounding box center [609, 288] width 46 height 22
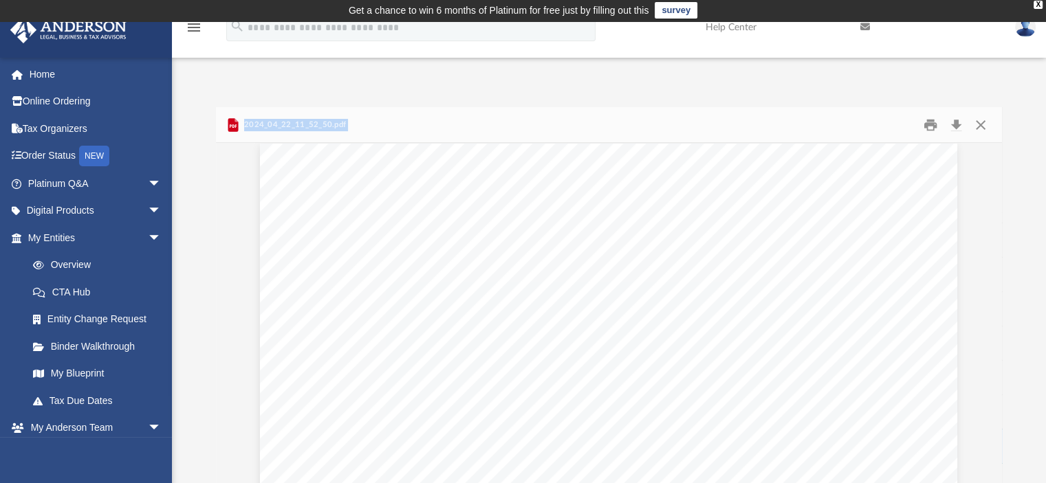
scroll to position [0, 0]
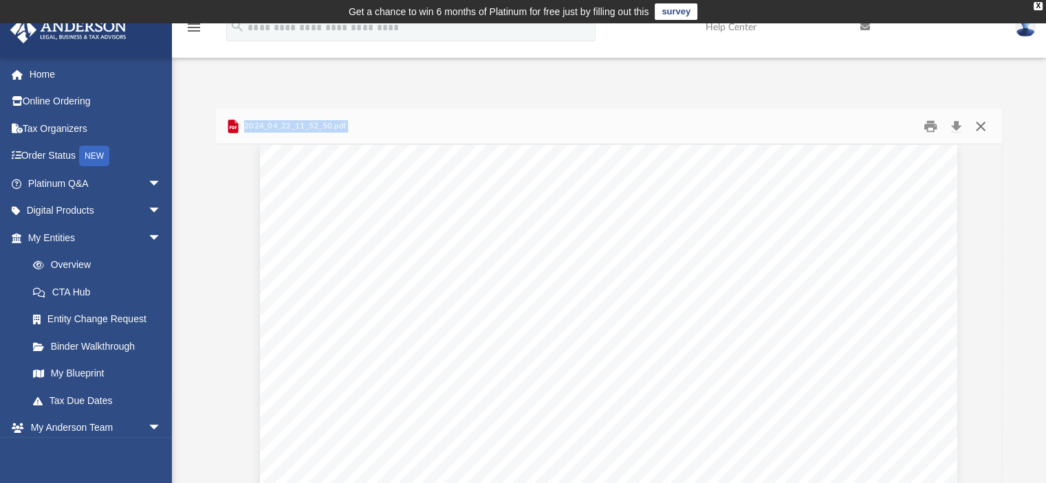
click at [981, 121] on button "Close" at bounding box center [980, 126] width 25 height 21
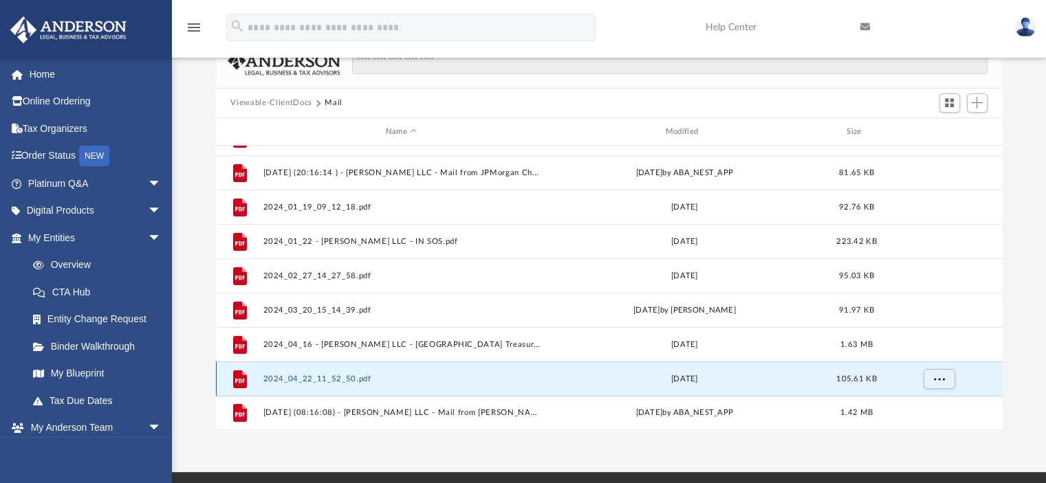
scroll to position [138, 0]
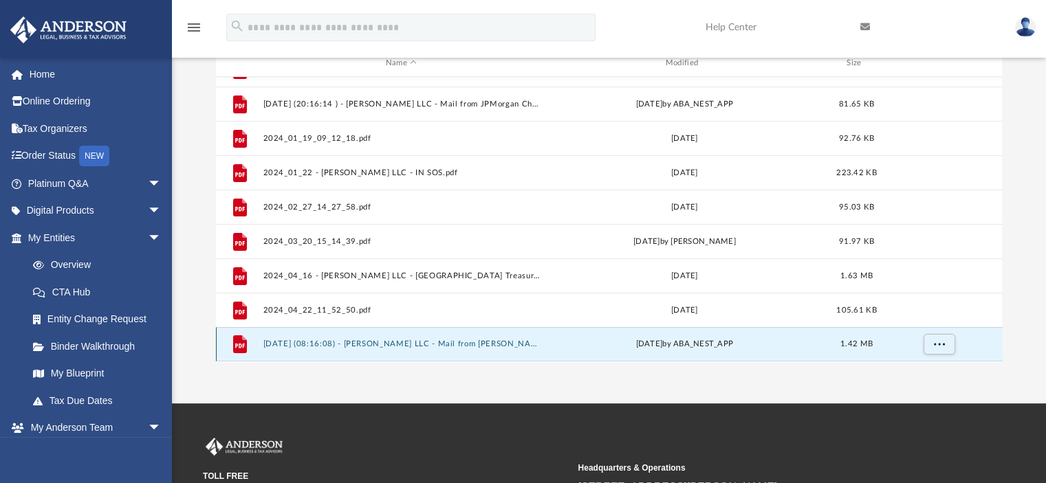
click at [320, 349] on button "[DATE] (08:16:08) - [PERSON_NAME] LLC - Mail from [PERSON_NAME].pdf" at bounding box center [401, 344] width 277 height 9
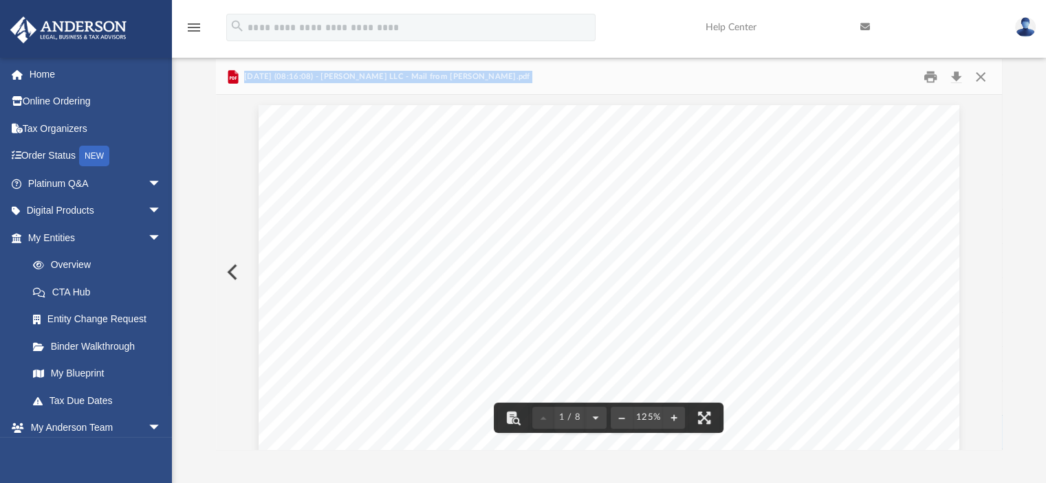
scroll to position [0, 0]
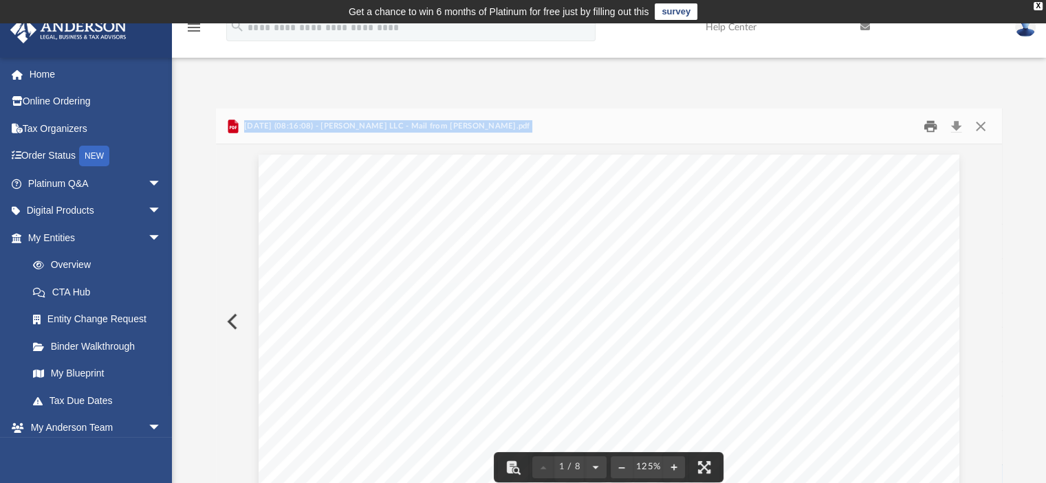
click at [931, 127] on button "Print" at bounding box center [930, 126] width 28 height 21
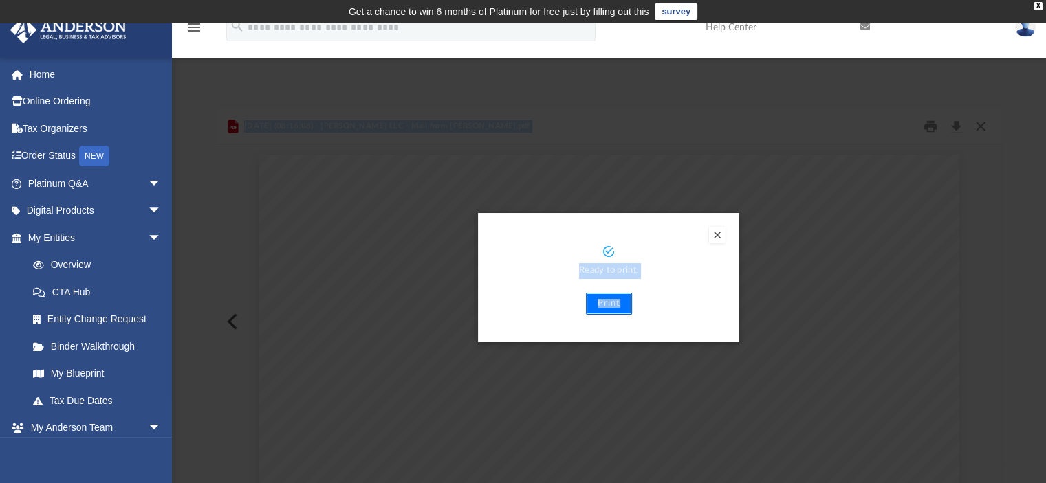
click at [608, 303] on button "Print" at bounding box center [609, 304] width 46 height 22
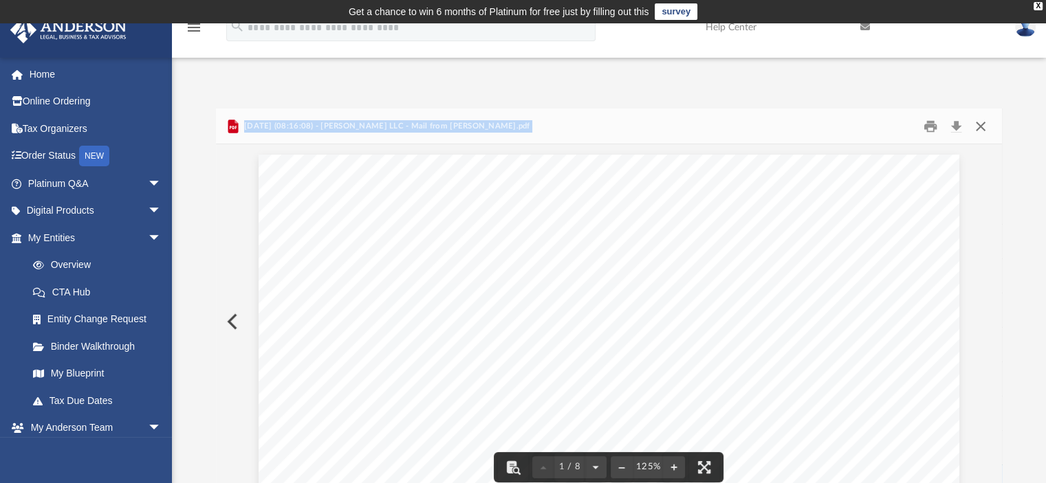
click at [980, 126] on button "Close" at bounding box center [980, 126] width 25 height 21
